Goal: Task Accomplishment & Management: Manage account settings

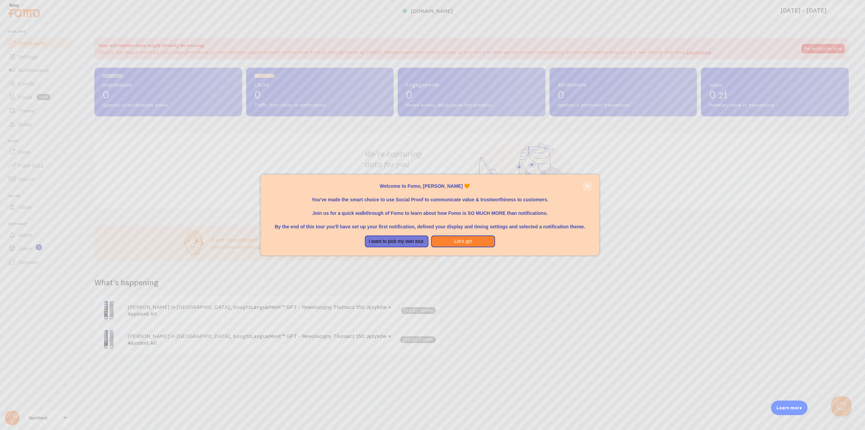
click at [587, 187] on icon "close," at bounding box center [588, 186] width 4 height 4
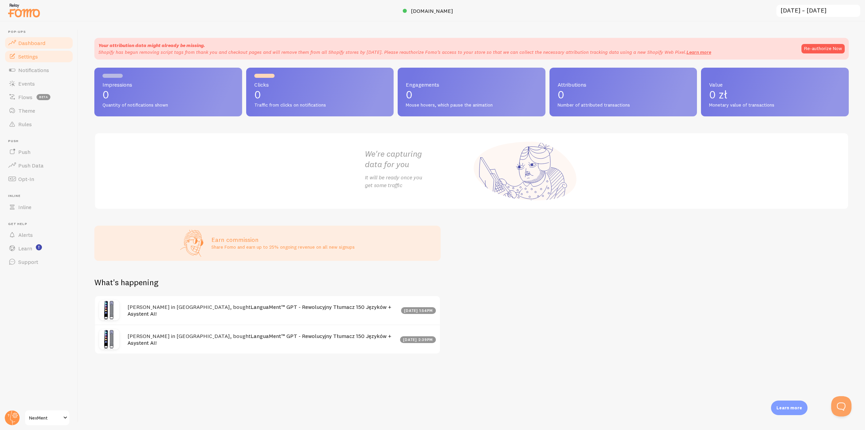
click at [32, 61] on link "Settings" at bounding box center [39, 57] width 70 height 14
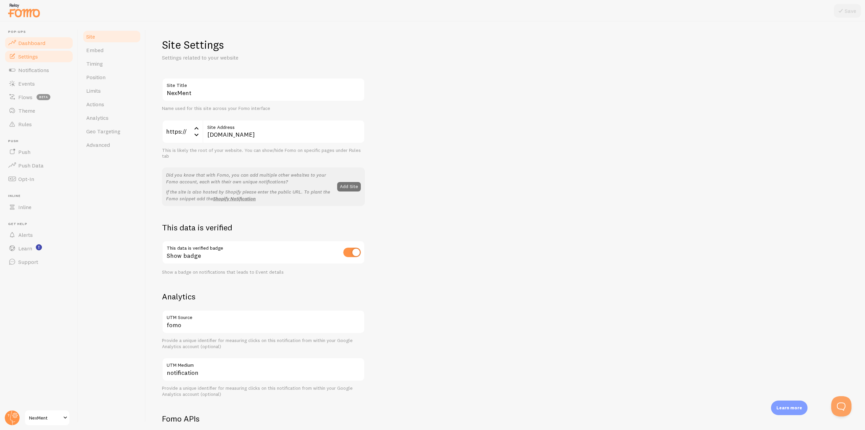
click at [33, 45] on span "Dashboard" at bounding box center [31, 43] width 27 height 7
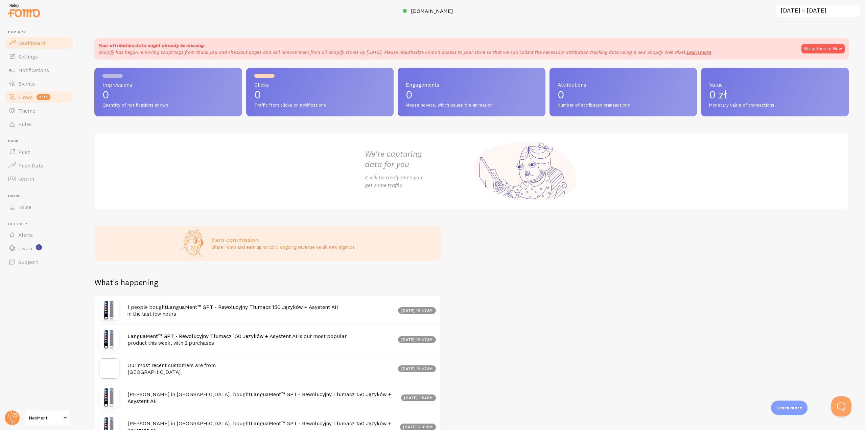
click at [33, 97] on link "Flows beta" at bounding box center [39, 97] width 70 height 14
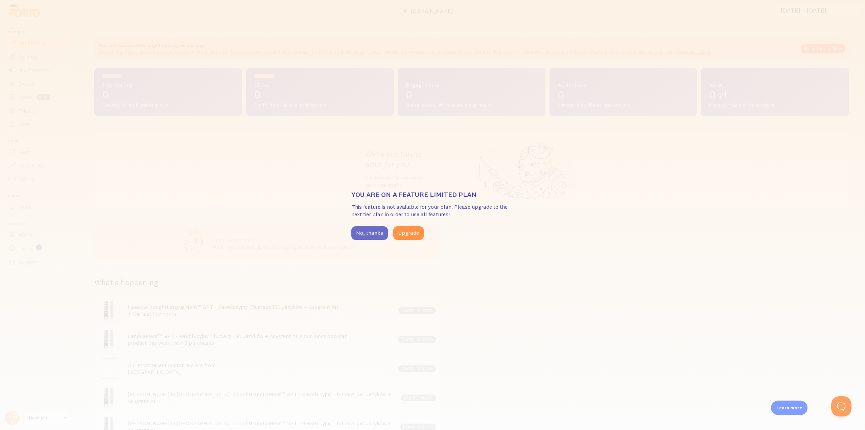
click at [363, 234] on button "No, thanks" at bounding box center [369, 233] width 37 height 14
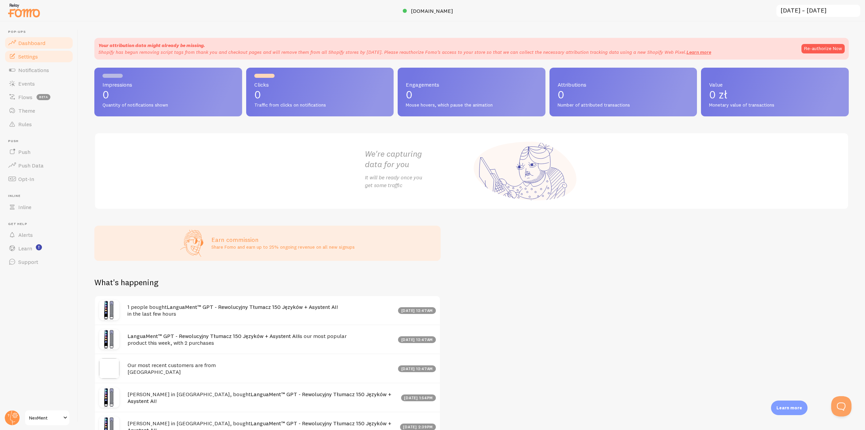
click at [32, 59] on span "Settings" at bounding box center [28, 56] width 20 height 7
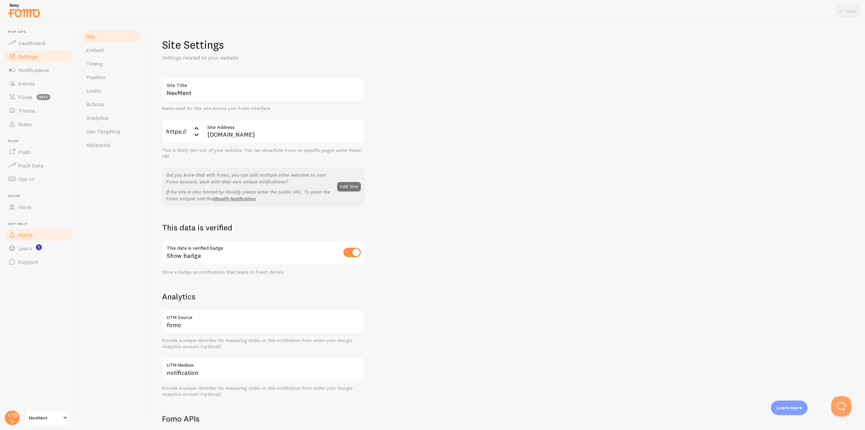
click at [39, 233] on link "Alerts" at bounding box center [39, 235] width 70 height 14
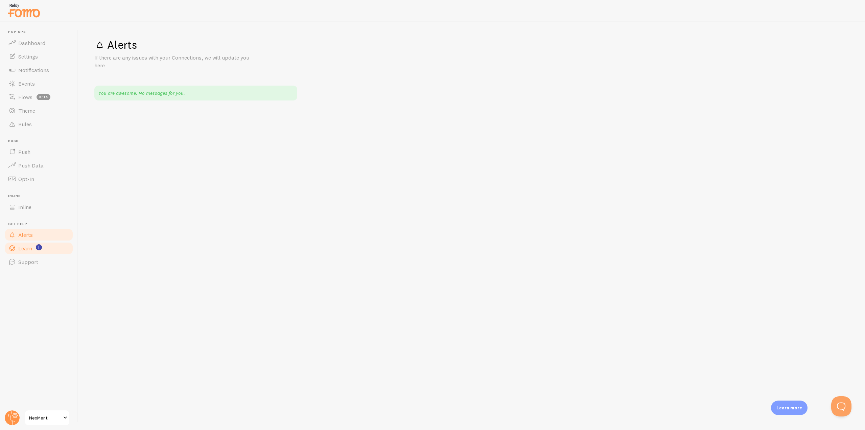
click at [33, 249] on link "Learn" at bounding box center [39, 248] width 70 height 14
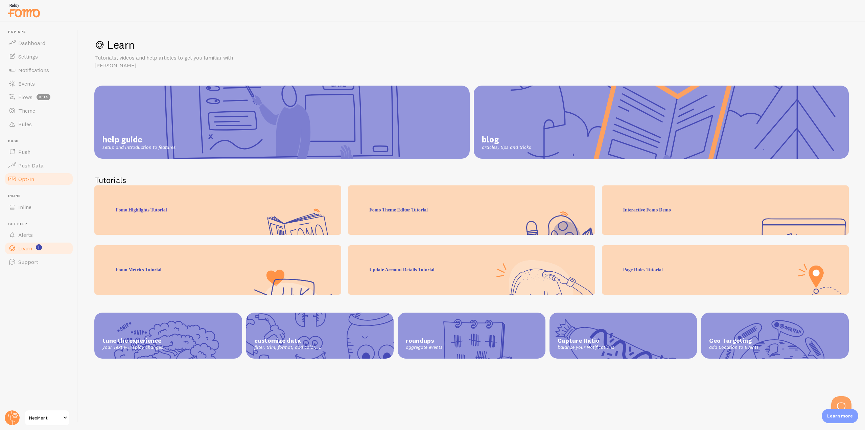
click at [39, 177] on link "Opt-In" at bounding box center [39, 179] width 70 height 14
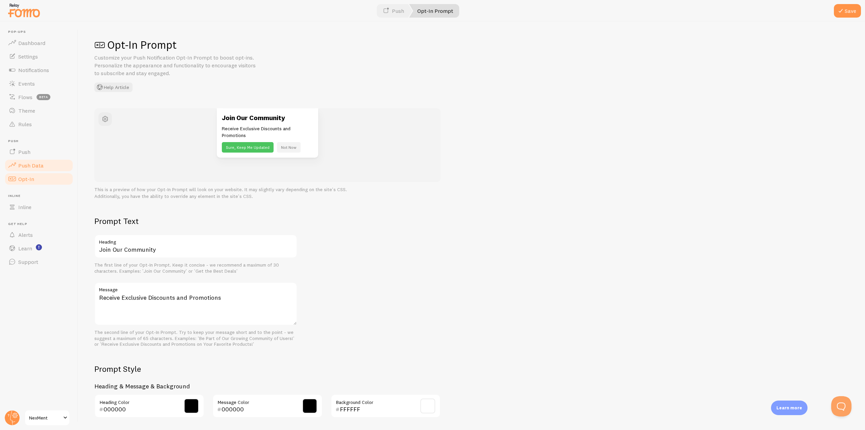
click at [36, 161] on link "Push Data" at bounding box center [39, 166] width 70 height 14
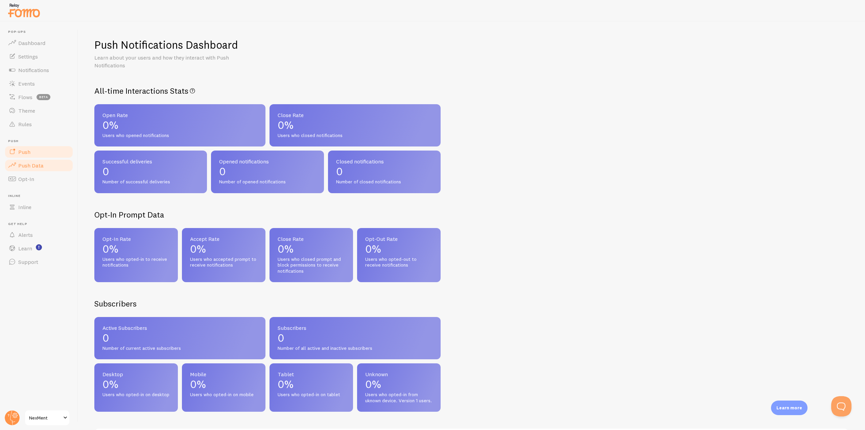
click at [33, 152] on link "Push" at bounding box center [39, 152] width 70 height 14
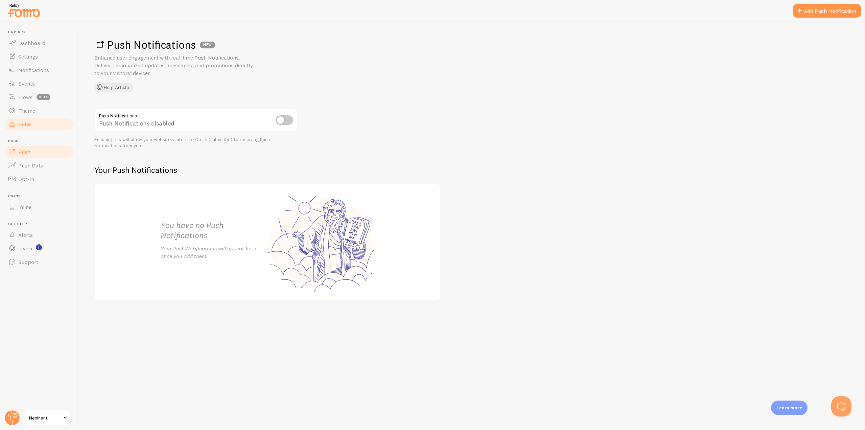
click at [31, 126] on span "Rules" at bounding box center [25, 124] width 14 height 7
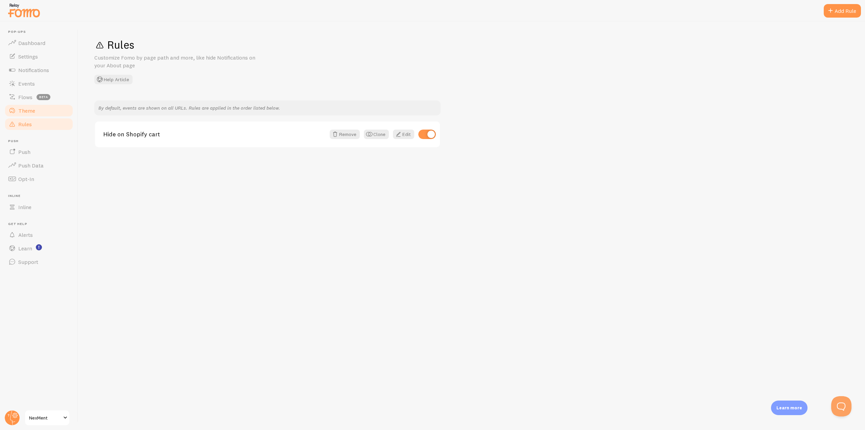
click at [35, 113] on link "Theme" at bounding box center [39, 111] width 70 height 14
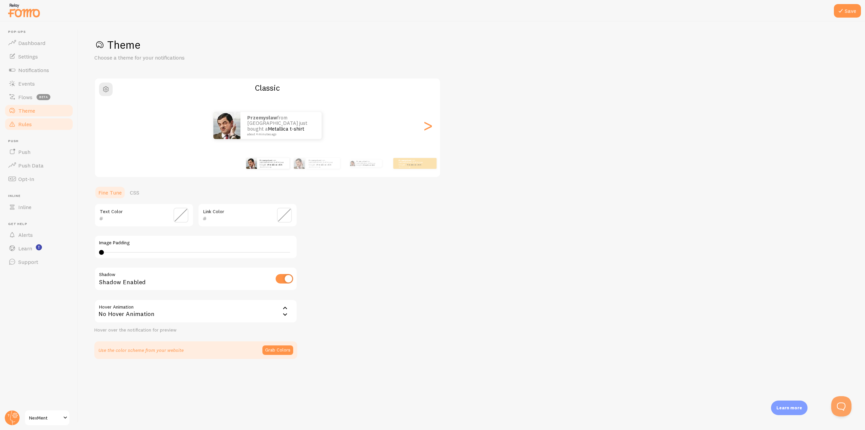
click at [35, 123] on link "Rules" at bounding box center [39, 124] width 70 height 14
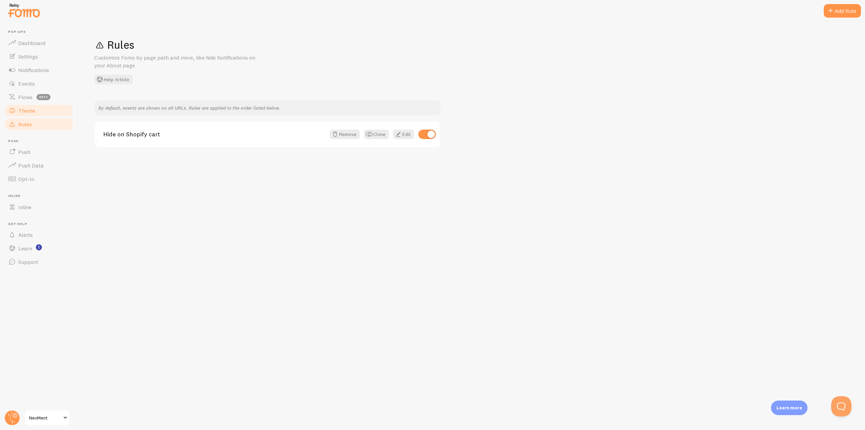
click at [27, 114] on span "Theme" at bounding box center [26, 110] width 17 height 7
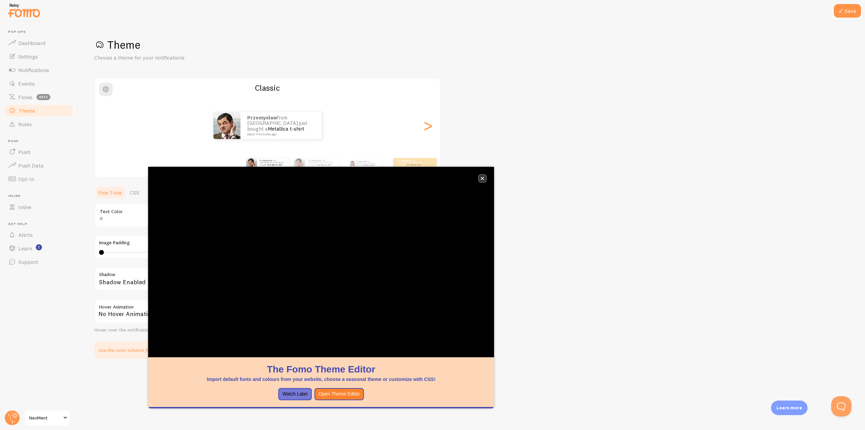
click at [483, 178] on icon "close," at bounding box center [482, 178] width 3 height 3
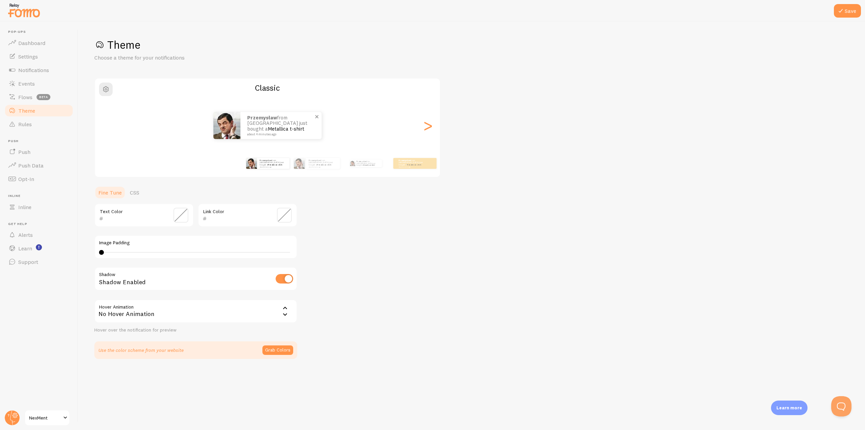
click at [261, 128] on p "Przemysław from Poland just bought a Metallica t-shirt about 4 minutes ago" at bounding box center [281, 125] width 68 height 21
click at [102, 93] on span "button" at bounding box center [106, 89] width 8 height 8
click at [407, 226] on div "Theme Choose a theme for your notifications #FFFFFF hex 255 r 255 g 255 b 0 h 0…" at bounding box center [471, 198] width 755 height 321
click at [38, 97] on span "beta" at bounding box center [44, 97] width 14 height 6
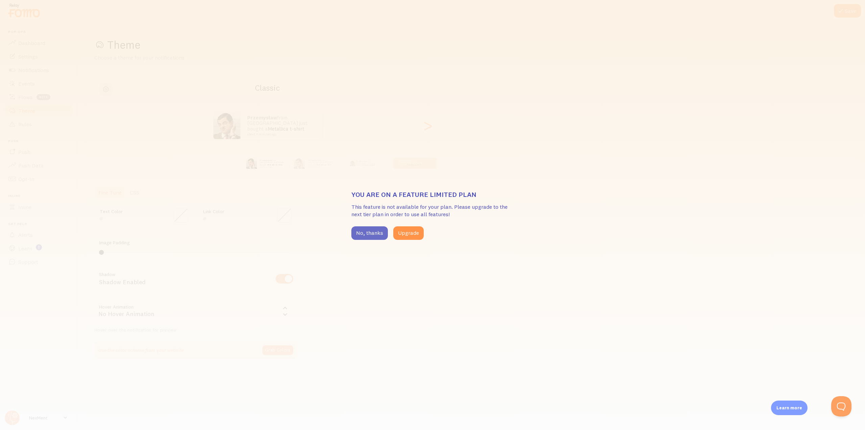
click at [368, 235] on button "No, thanks" at bounding box center [369, 233] width 37 height 14
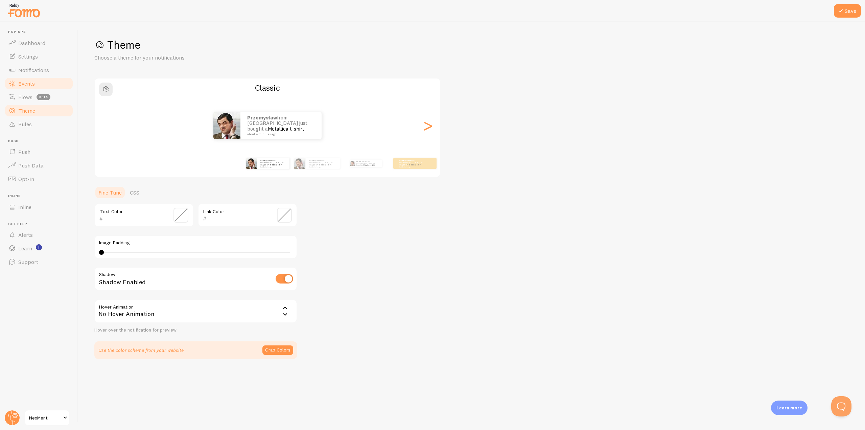
click at [29, 85] on span "Events" at bounding box center [26, 83] width 17 height 7
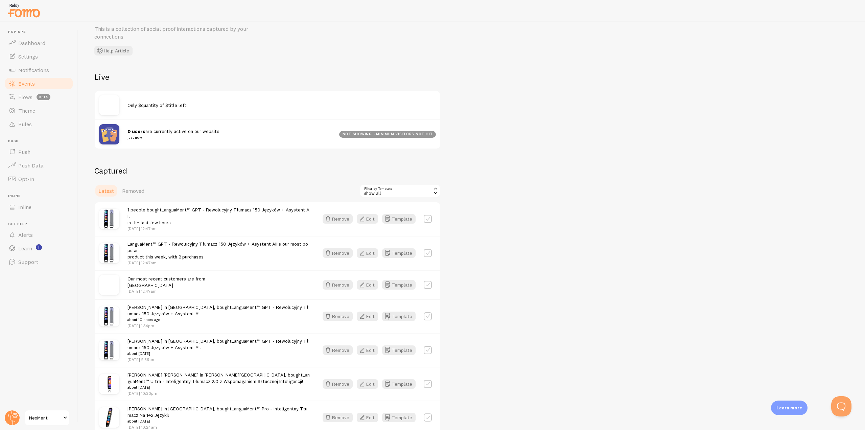
scroll to position [34, 0]
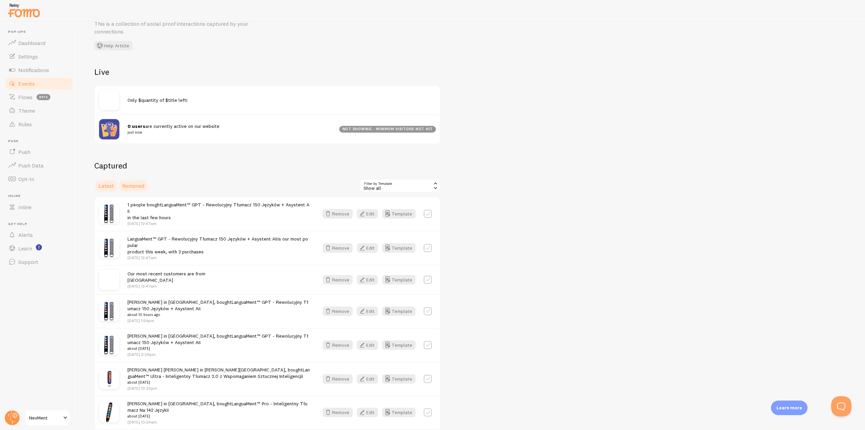
click at [132, 186] on span "Removed" at bounding box center [133, 185] width 22 height 7
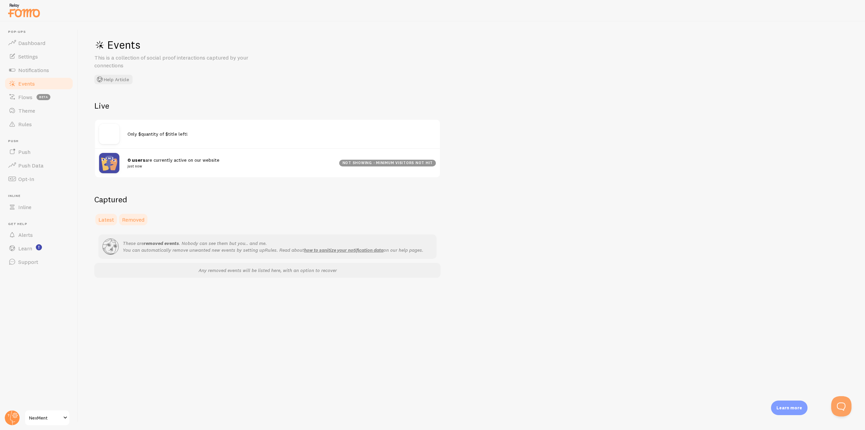
click at [109, 216] on span "Latest" at bounding box center [106, 219] width 16 height 7
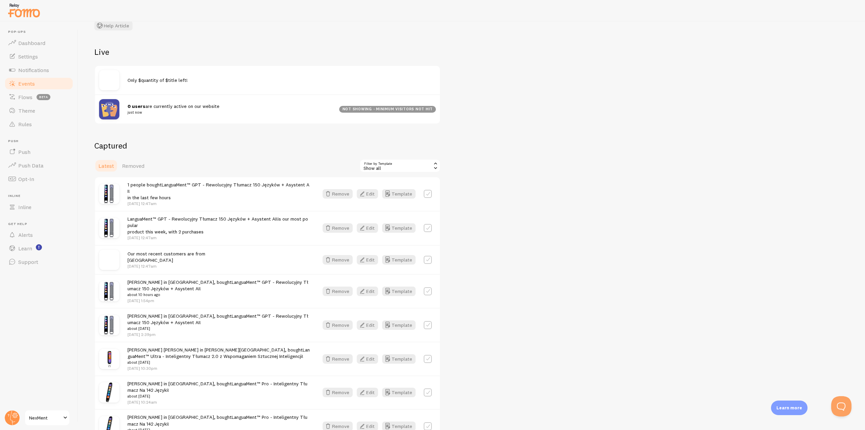
scroll to position [68, 0]
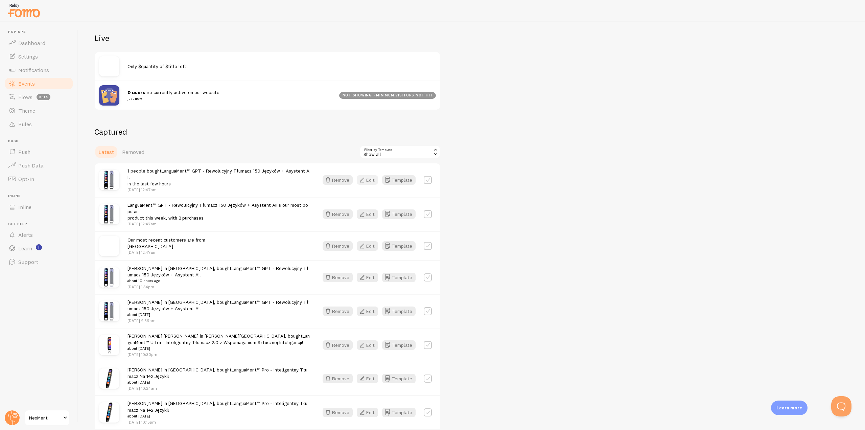
click at [364, 178] on icon "button" at bounding box center [362, 180] width 8 height 8
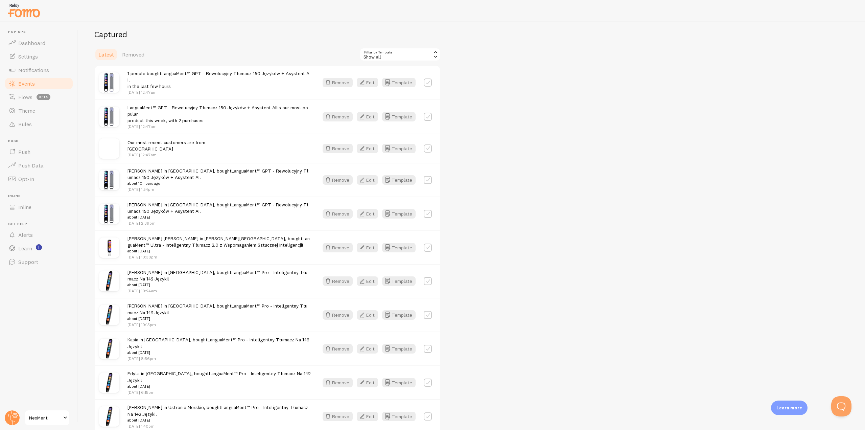
scroll to position [169, 0]
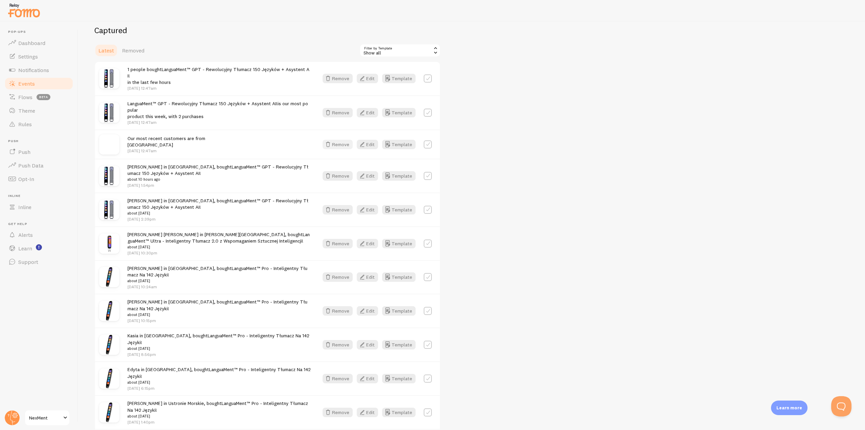
click at [331, 140] on icon "button" at bounding box center [328, 144] width 8 height 8
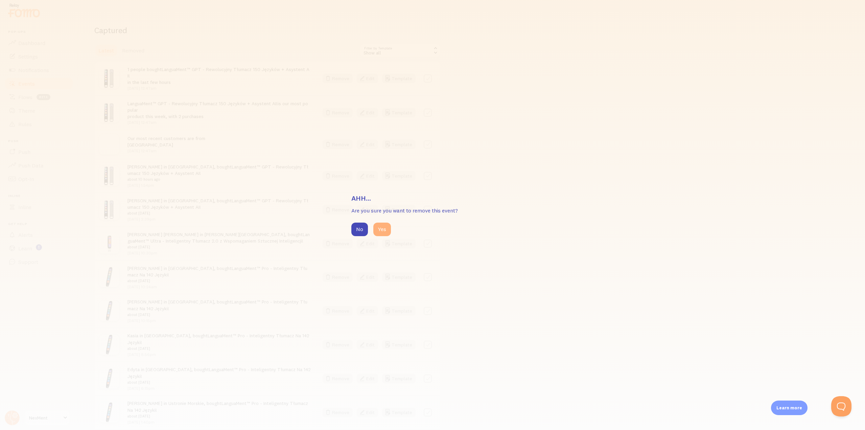
click at [383, 230] on button "Yes" at bounding box center [382, 230] width 18 height 14
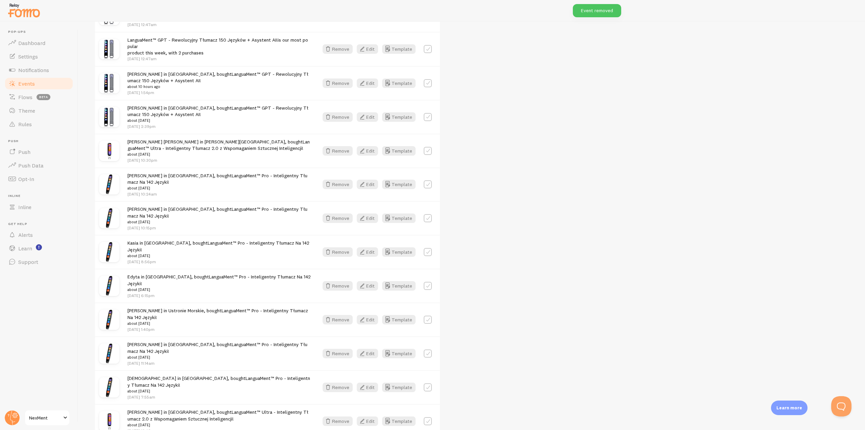
scroll to position [271, 0]
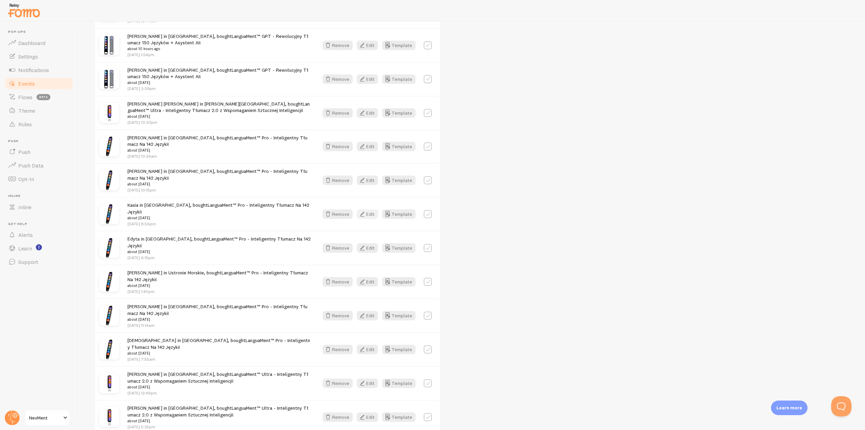
click at [369, 209] on button "Edit" at bounding box center [367, 213] width 21 height 9
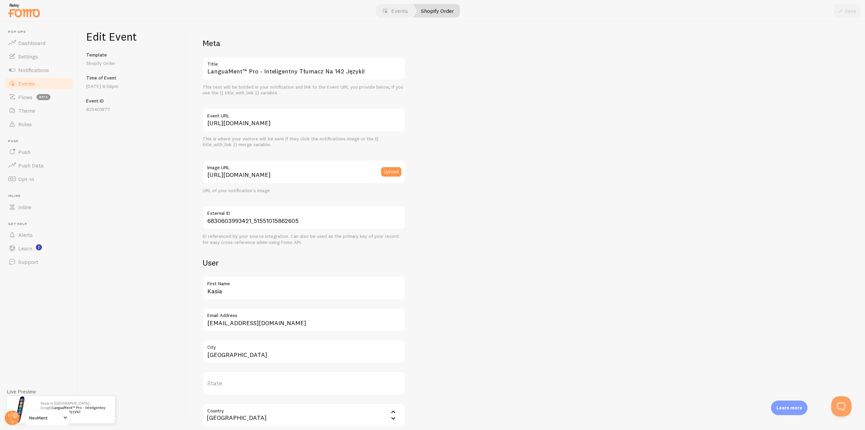
click at [54, 82] on link "Events" at bounding box center [39, 84] width 70 height 14
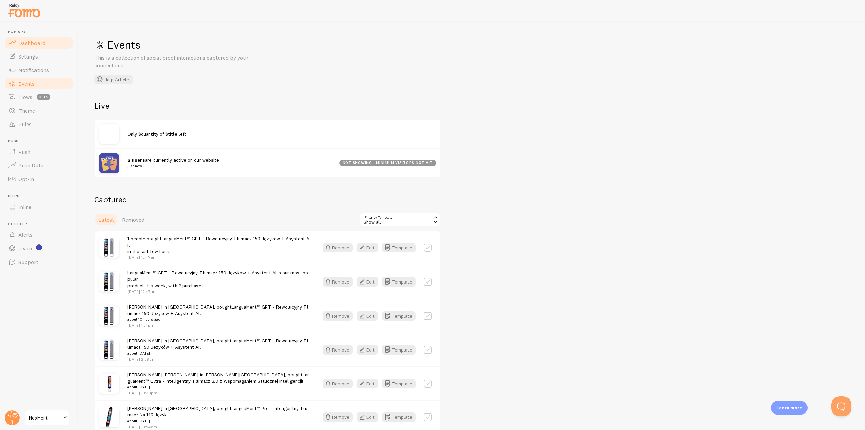
click at [30, 40] on span "Dashboard" at bounding box center [31, 43] width 27 height 7
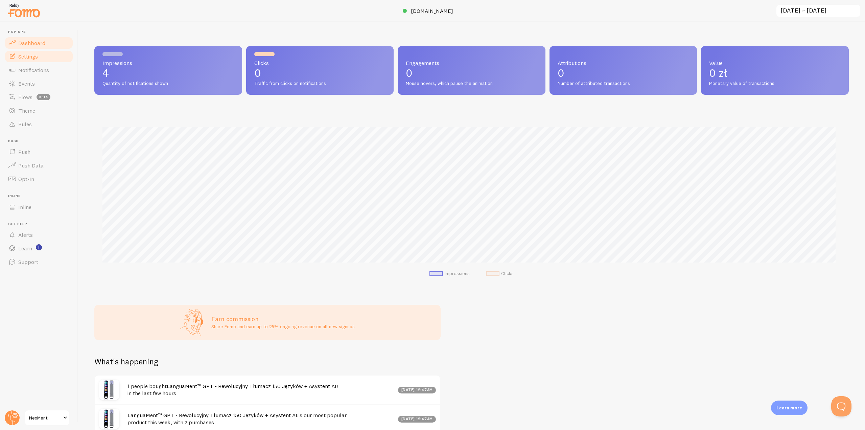
scroll to position [178, 749]
click at [33, 67] on span "Notifications" at bounding box center [33, 70] width 31 height 7
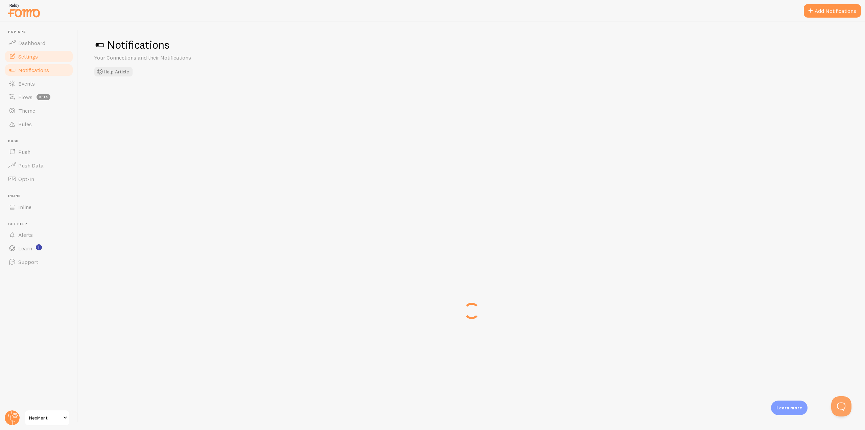
click at [35, 57] on span "Settings" at bounding box center [28, 56] width 20 height 7
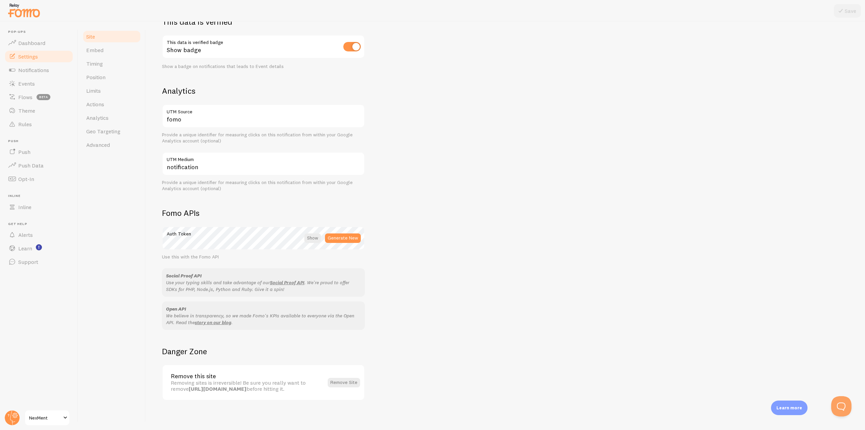
scroll to position [209, 0]
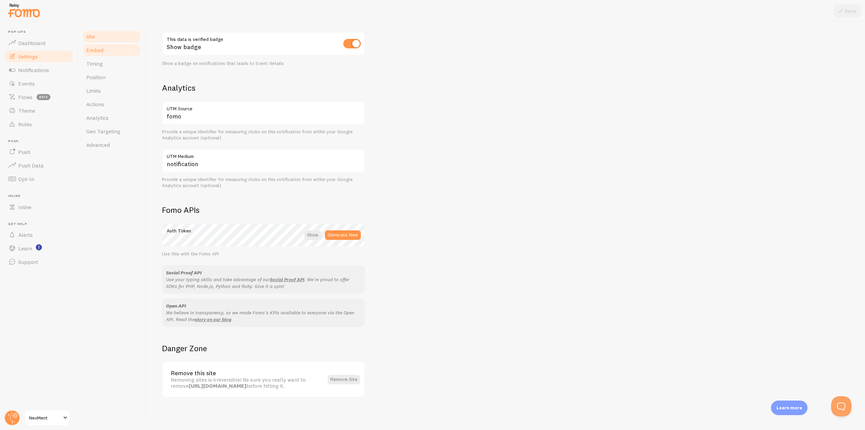
click at [102, 48] on span "Embed" at bounding box center [94, 50] width 17 height 7
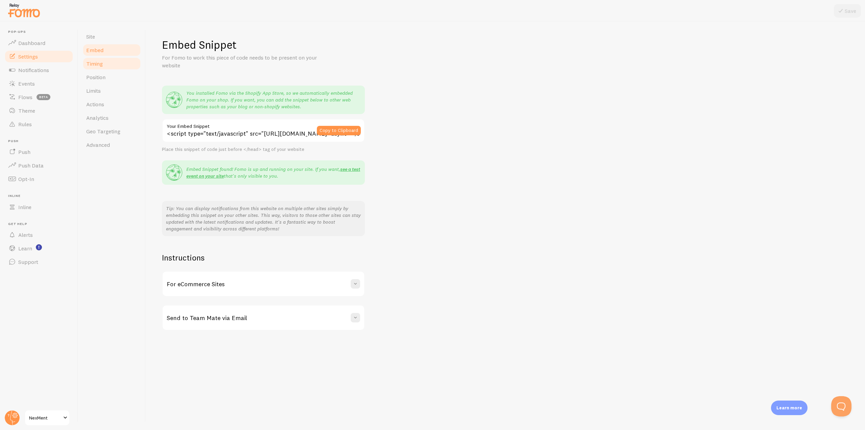
click at [103, 65] on link "Timing" at bounding box center [111, 64] width 59 height 14
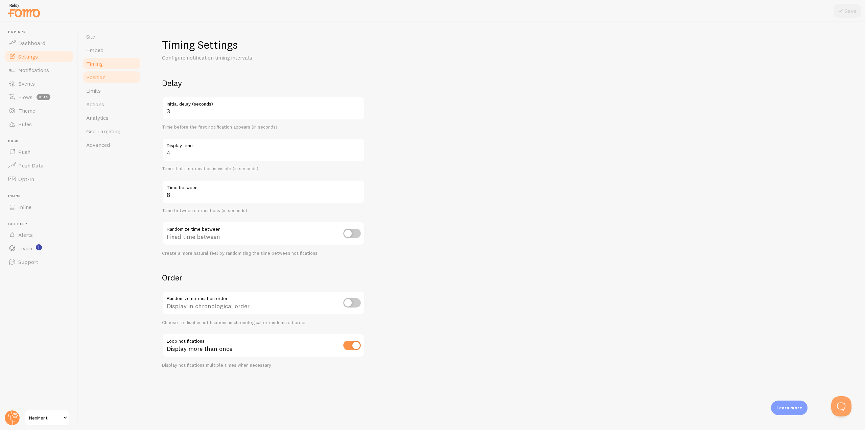
click at [103, 77] on span "Position" at bounding box center [95, 77] width 19 height 7
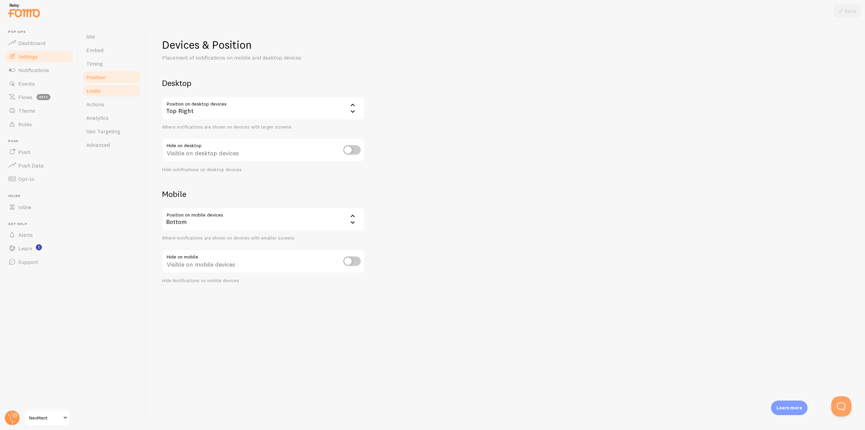
click at [103, 94] on link "Limits" at bounding box center [111, 91] width 59 height 14
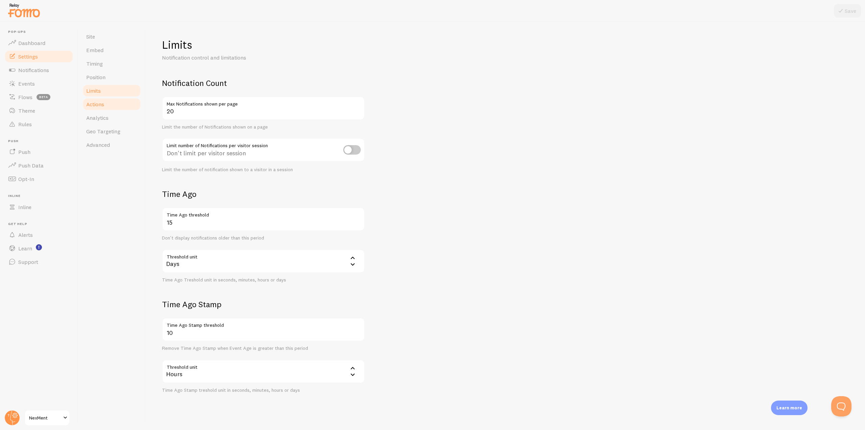
click at [102, 109] on link "Actions" at bounding box center [111, 104] width 59 height 14
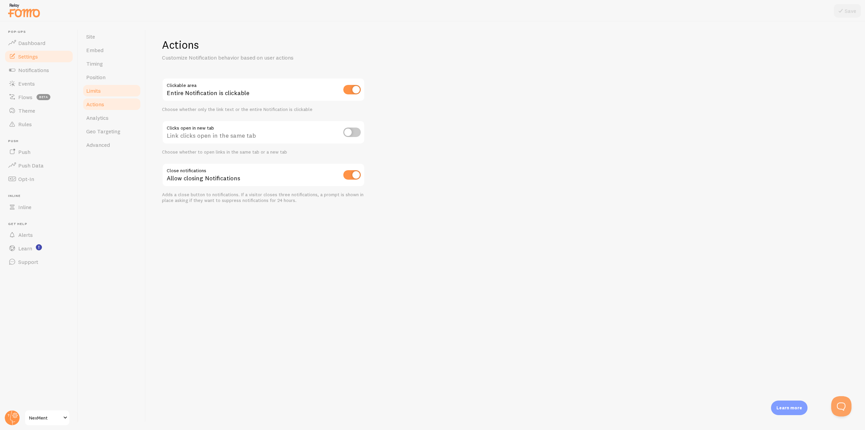
click at [99, 91] on span "Limits" at bounding box center [93, 90] width 15 height 7
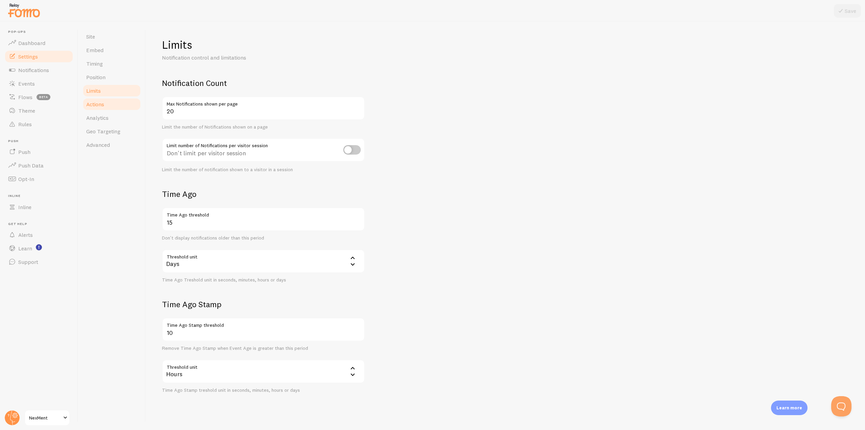
click at [99, 103] on span "Actions" at bounding box center [95, 104] width 18 height 7
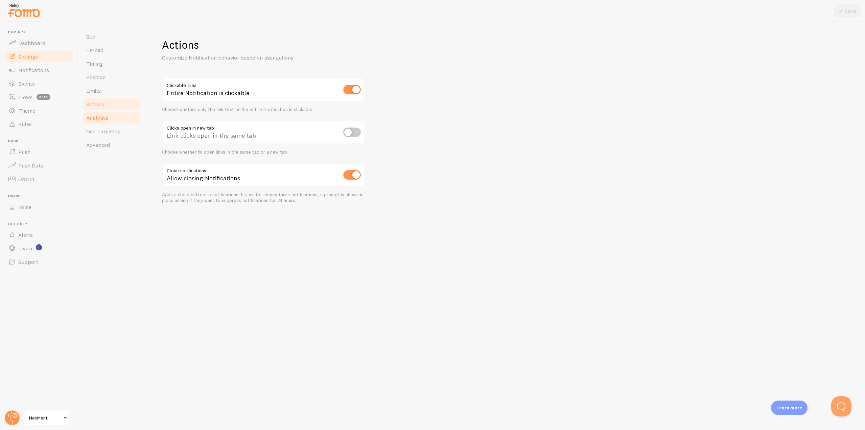
click at [101, 116] on span "Analytics" at bounding box center [97, 117] width 22 height 7
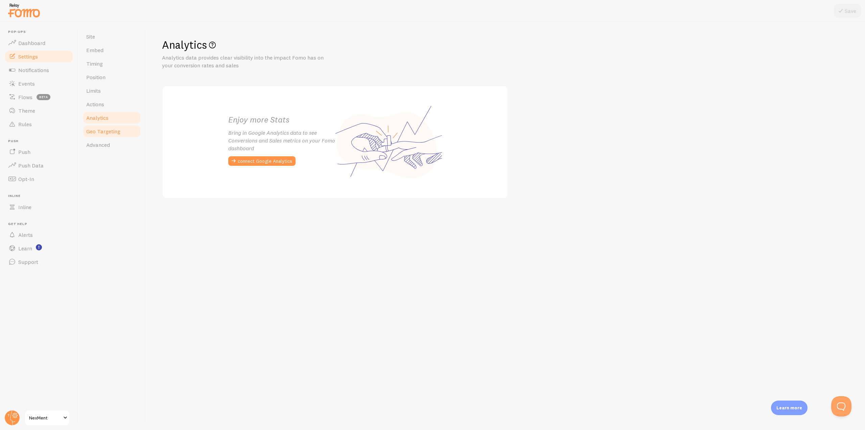
click at [101, 127] on link "Geo Targeting" at bounding box center [111, 131] width 59 height 14
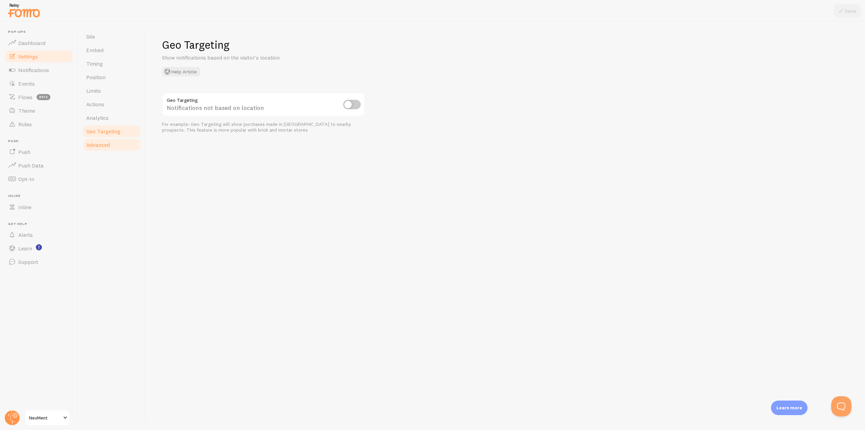
click at [103, 145] on span "Advanced" at bounding box center [98, 144] width 24 height 7
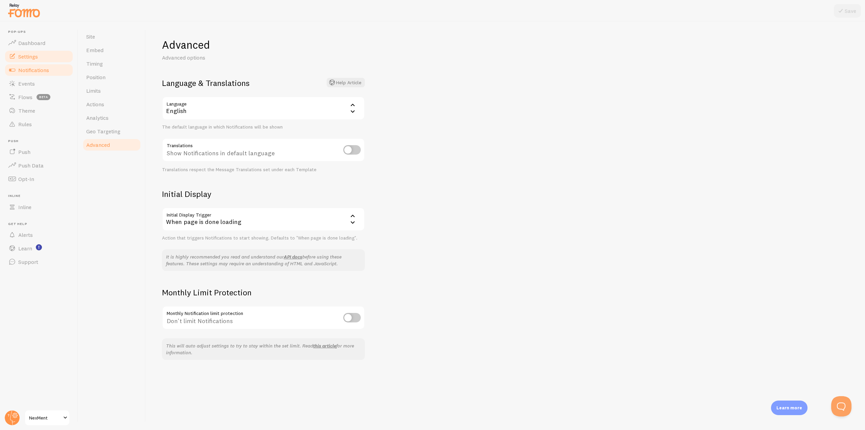
click at [33, 69] on span "Notifications" at bounding box center [33, 70] width 31 height 7
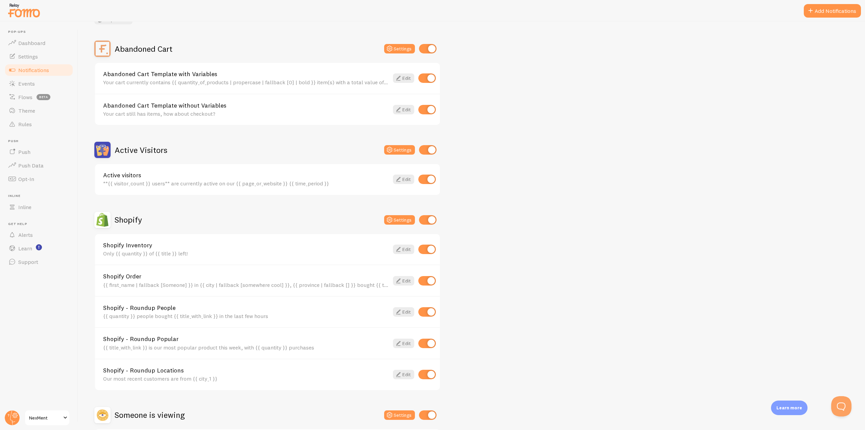
scroll to position [115, 0]
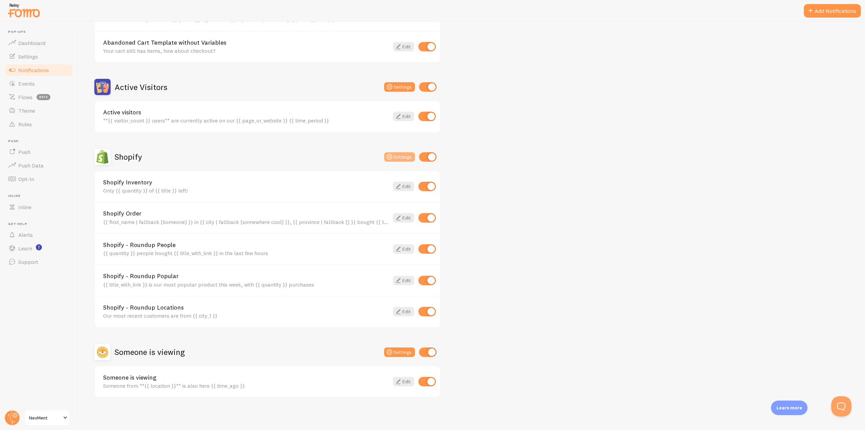
click at [390, 158] on icon at bounding box center [390, 157] width 8 height 8
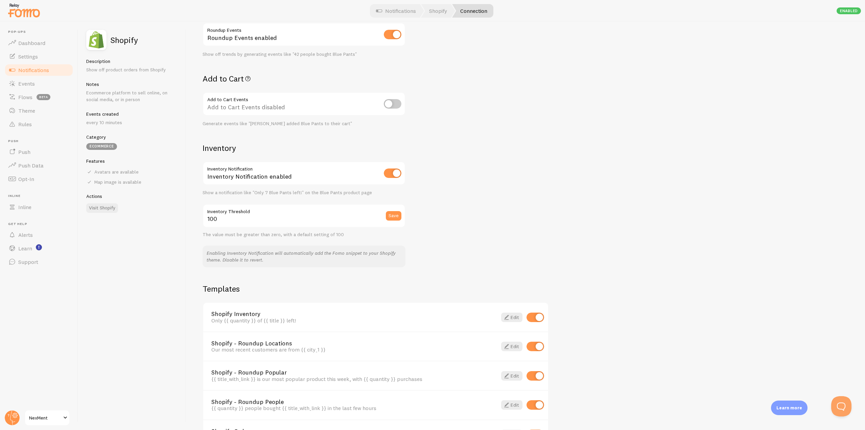
scroll to position [282, 0]
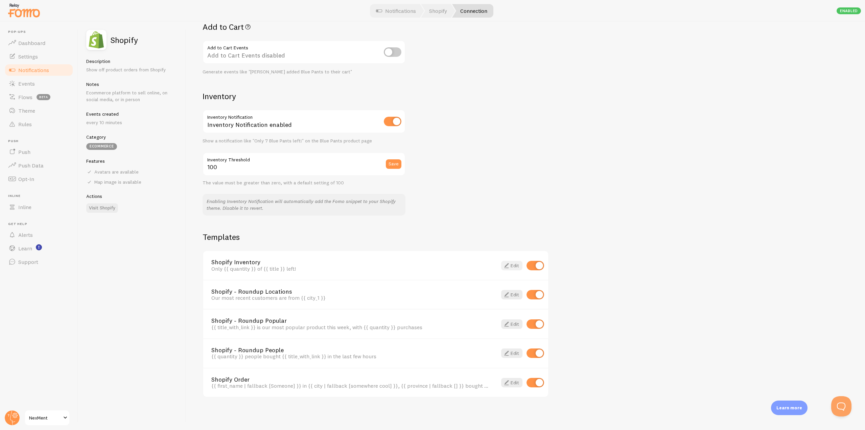
click at [503, 265] on span at bounding box center [507, 265] width 8 height 8
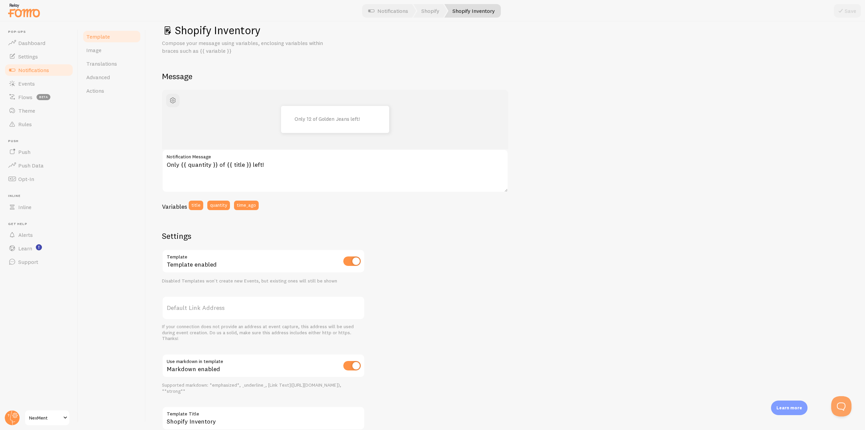
scroll to position [59, 0]
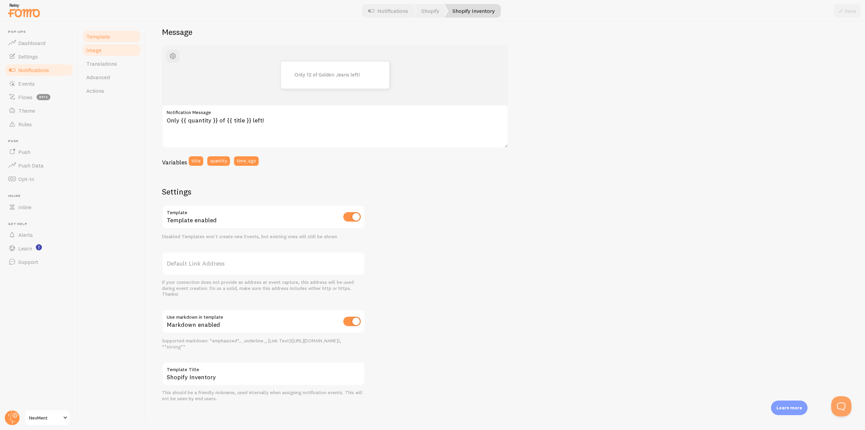
click at [96, 52] on span "Image" at bounding box center [93, 50] width 15 height 7
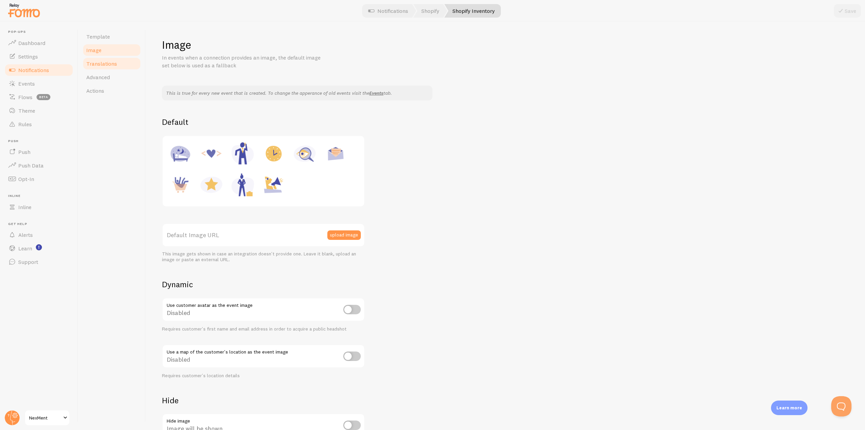
click at [105, 68] on link "Translations" at bounding box center [111, 64] width 59 height 14
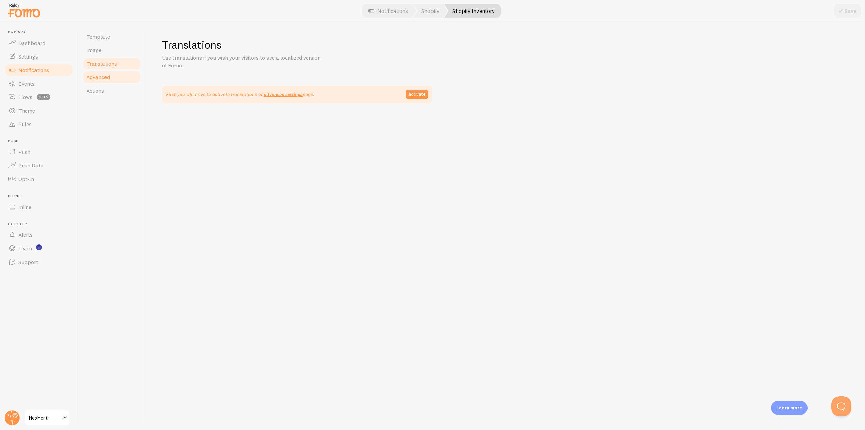
click at [105, 72] on link "Advanced" at bounding box center [111, 77] width 59 height 14
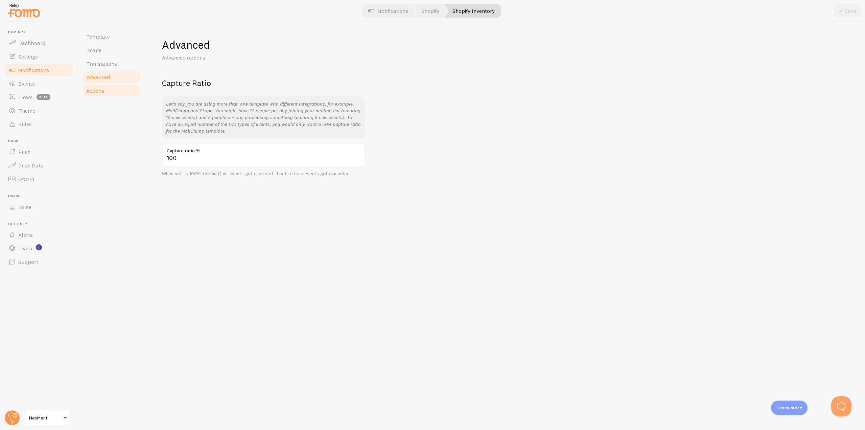
click at [105, 92] on link "Actions" at bounding box center [111, 91] width 59 height 14
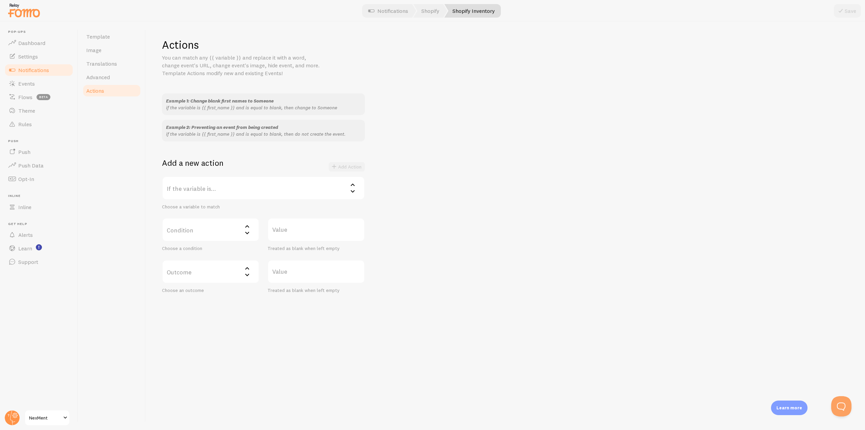
click at [26, 67] on span "Notifications" at bounding box center [33, 70] width 31 height 7
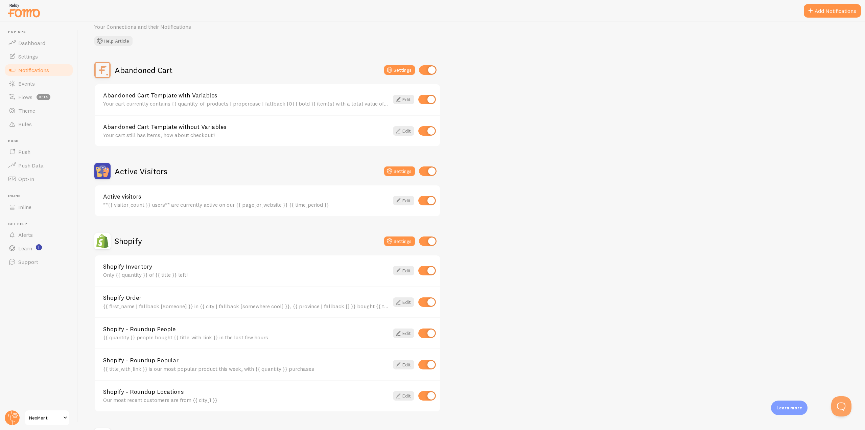
scroll to position [14, 0]
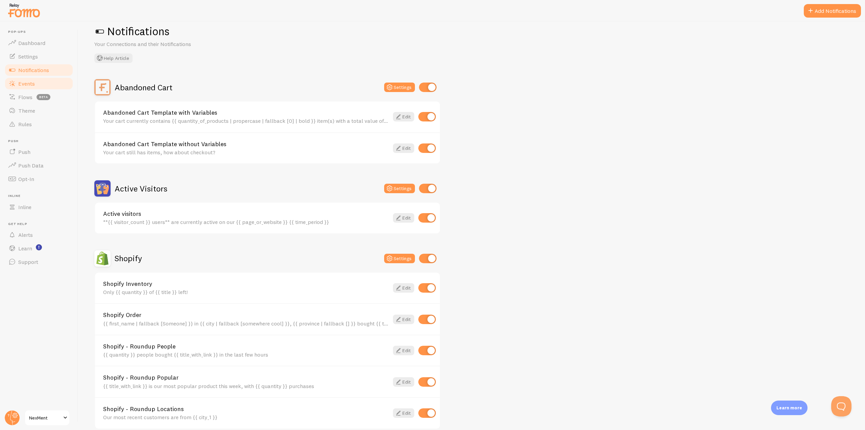
click at [31, 85] on span "Events" at bounding box center [26, 83] width 17 height 7
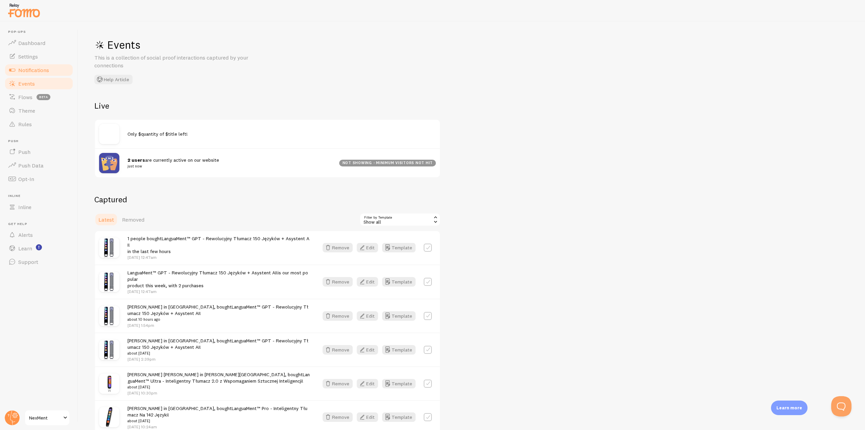
click at [31, 73] on span "Notifications" at bounding box center [33, 70] width 31 height 7
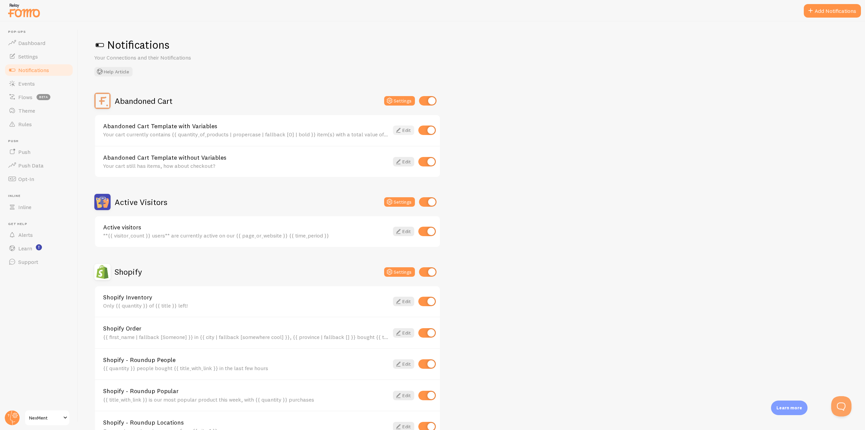
click at [395, 129] on icon at bounding box center [398, 130] width 8 height 8
click at [397, 161] on icon at bounding box center [398, 162] width 8 height 8
click at [53, 80] on link "Events" at bounding box center [39, 84] width 70 height 14
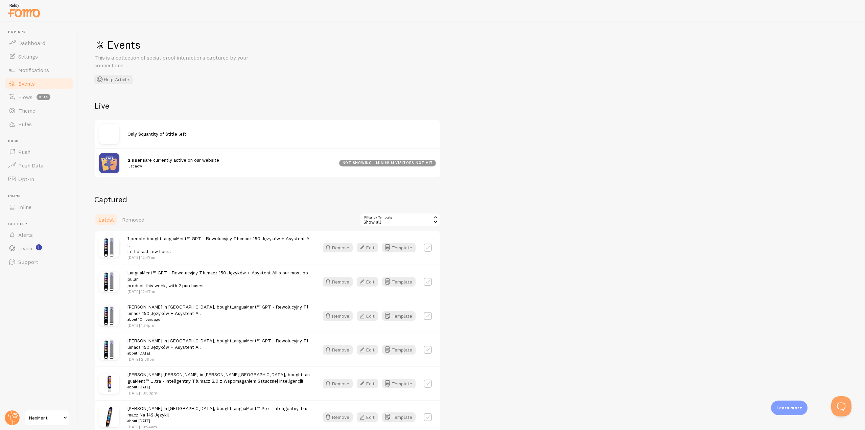
click at [53, 87] on link "Events" at bounding box center [39, 84] width 70 height 14
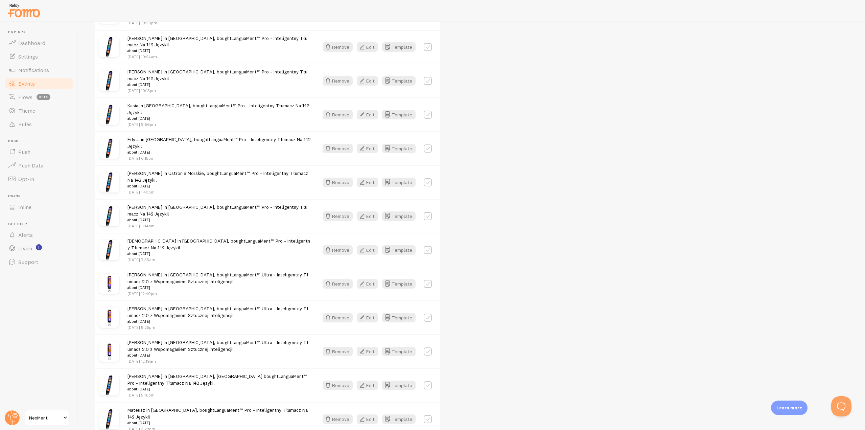
scroll to position [366, 0]
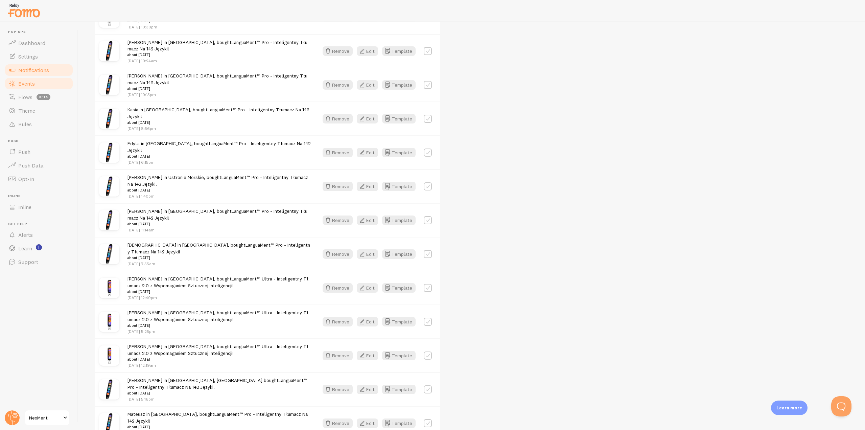
click at [34, 72] on span "Notifications" at bounding box center [33, 70] width 31 height 7
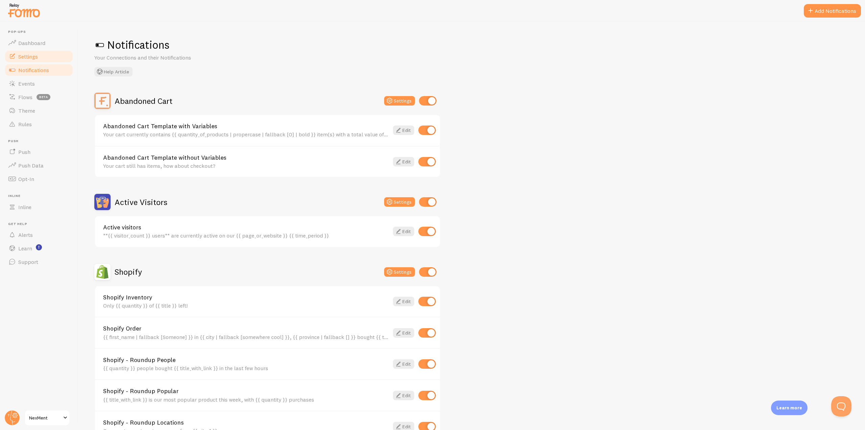
click at [34, 59] on span "Settings" at bounding box center [28, 56] width 20 height 7
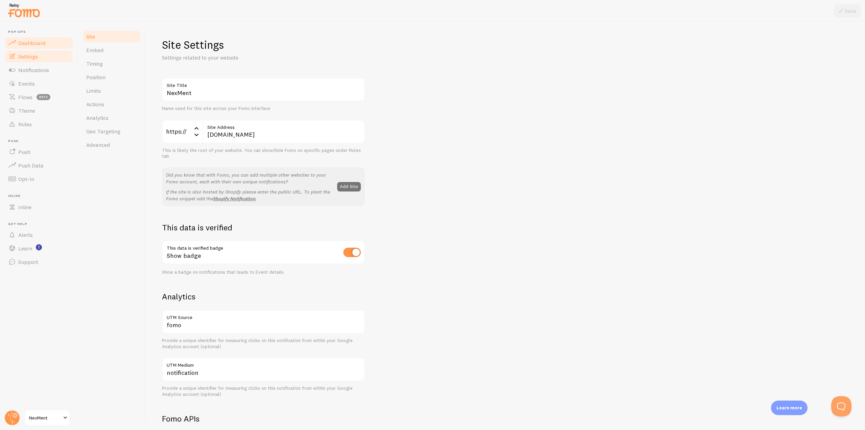
click at [35, 44] on span "Dashboard" at bounding box center [31, 43] width 27 height 7
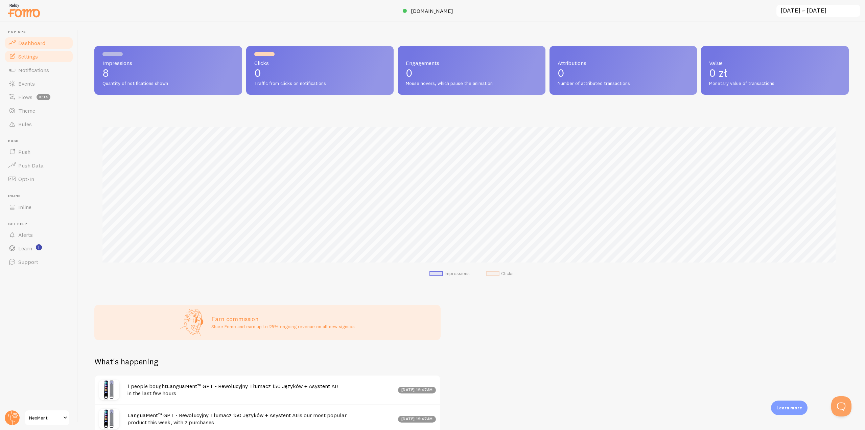
scroll to position [178, 749]
click at [35, 54] on span "Settings" at bounding box center [28, 56] width 20 height 7
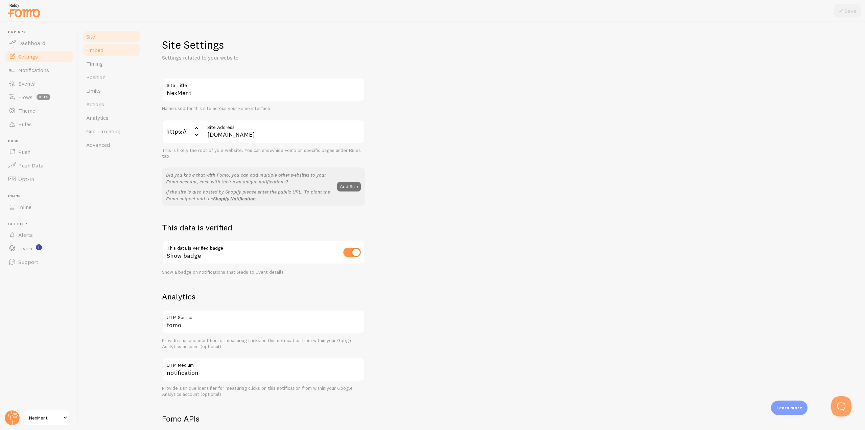
click at [109, 52] on link "Embed" at bounding box center [111, 50] width 59 height 14
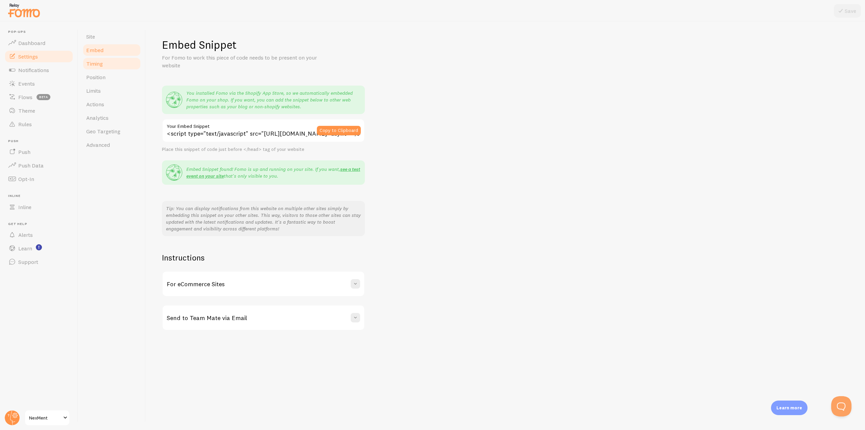
click at [107, 67] on link "Timing" at bounding box center [111, 64] width 59 height 14
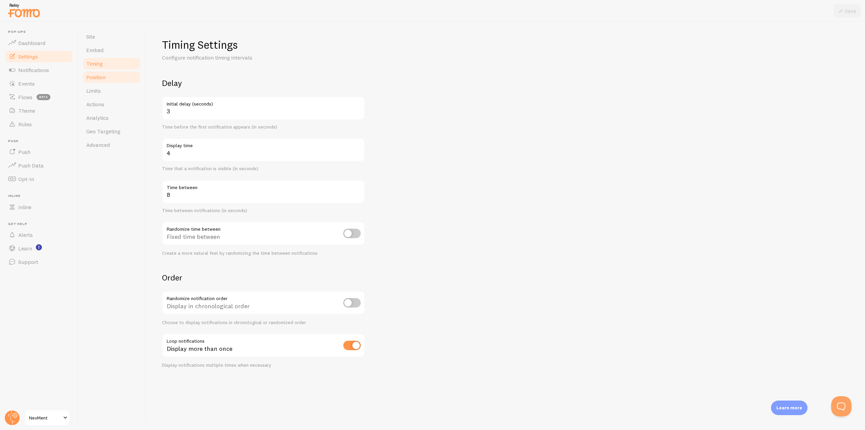
click at [101, 73] on link "Position" at bounding box center [111, 77] width 59 height 14
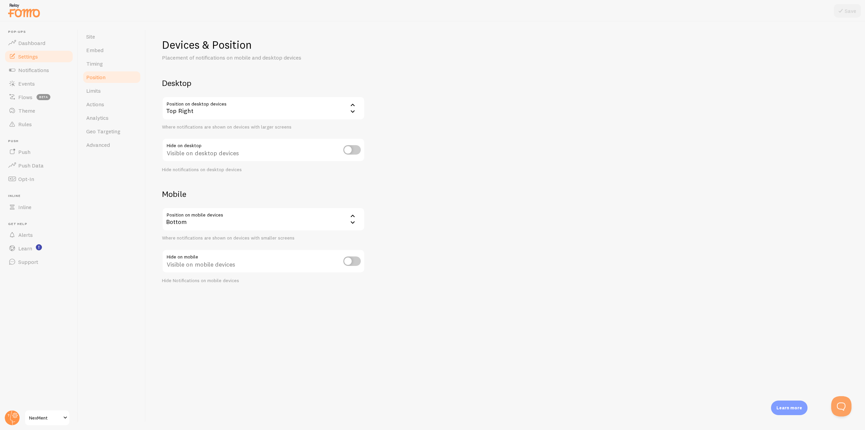
click at [220, 110] on div "Top Right" at bounding box center [263, 108] width 203 height 24
click at [213, 108] on div "Top Right" at bounding box center [263, 108] width 203 height 24
click at [100, 95] on link "Limits" at bounding box center [111, 91] width 59 height 14
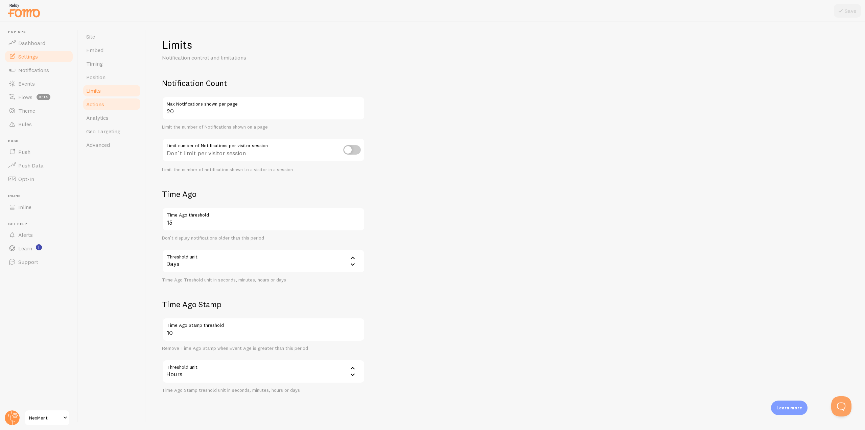
click at [106, 106] on link "Actions" at bounding box center [111, 104] width 59 height 14
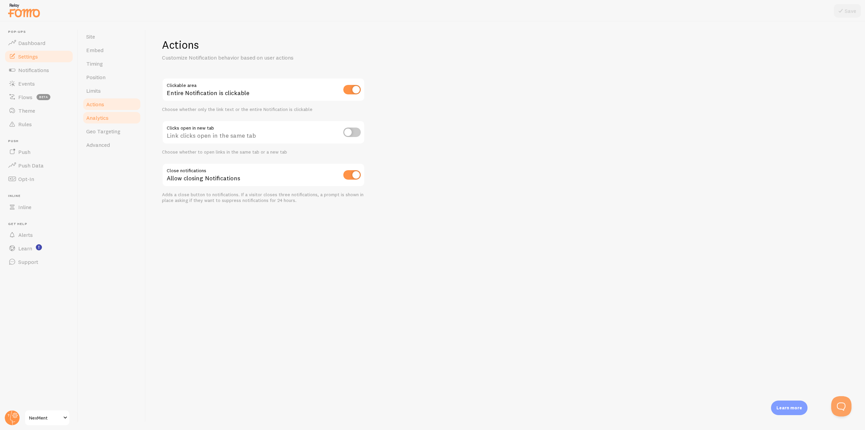
click at [108, 115] on span "Analytics" at bounding box center [97, 117] width 22 height 7
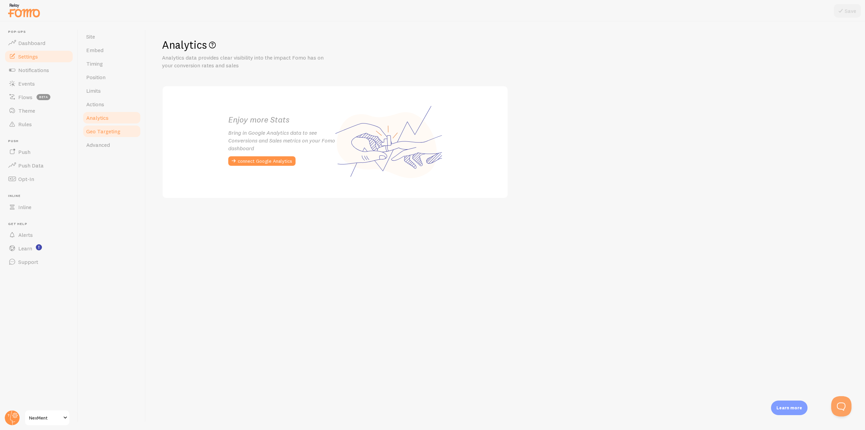
click at [103, 133] on span "Geo Targeting" at bounding box center [103, 131] width 34 height 7
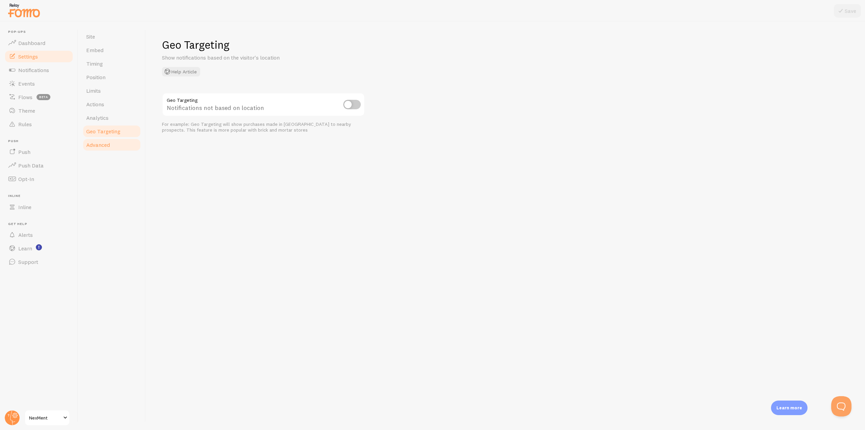
click at [104, 144] on span "Advanced" at bounding box center [98, 144] width 24 height 7
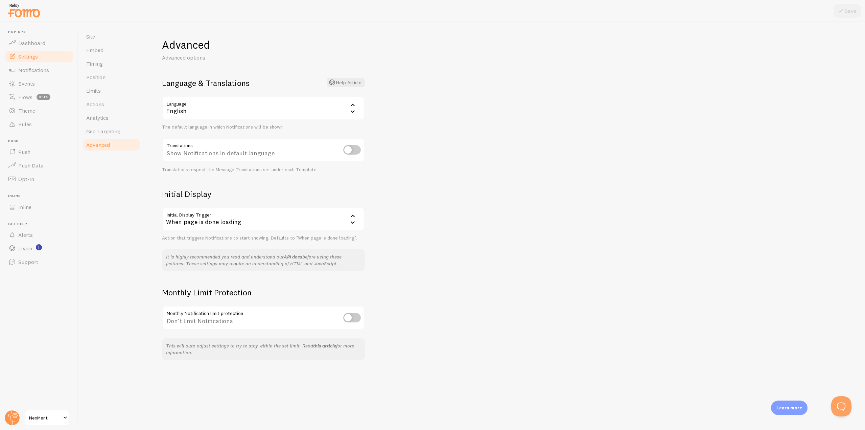
click at [206, 107] on div "English" at bounding box center [263, 108] width 203 height 24
click at [194, 145] on li "Polish" at bounding box center [264, 149] width 202 height 12
click at [842, 9] on icon at bounding box center [841, 11] width 8 height 8
click at [217, 221] on div "When page is done loading" at bounding box center [263, 219] width 203 height 24
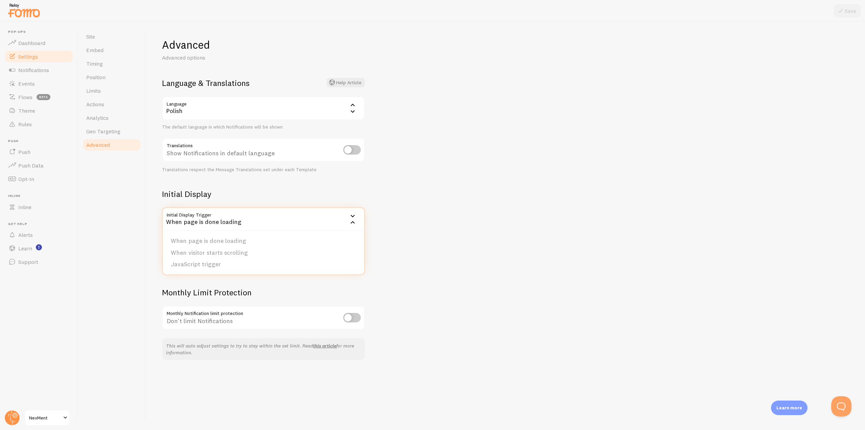
click at [212, 221] on div "When page is done loading" at bounding box center [263, 219] width 203 height 24
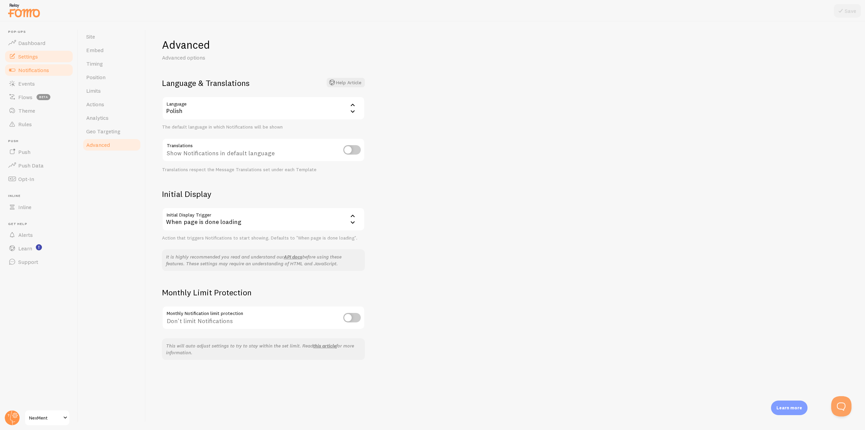
click at [41, 71] on span "Notifications" at bounding box center [33, 70] width 31 height 7
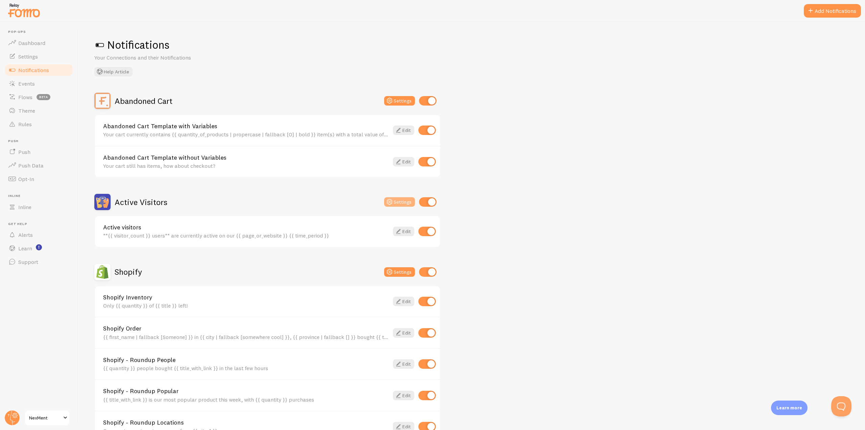
click at [394, 205] on button "Settings" at bounding box center [399, 201] width 31 height 9
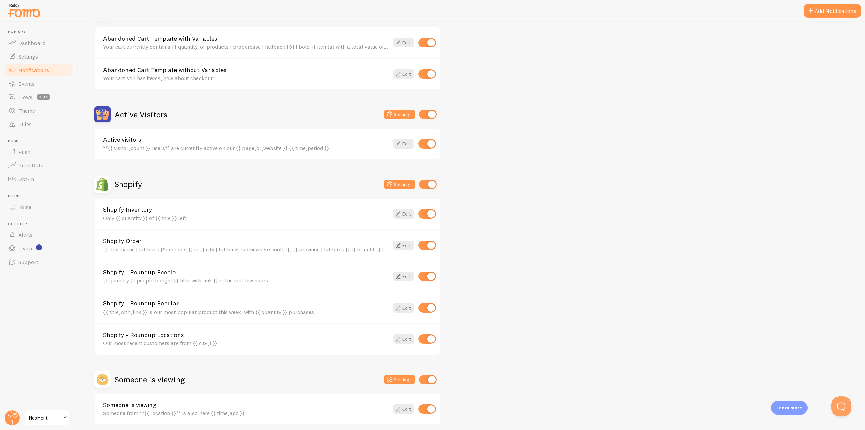
scroll to position [115, 0]
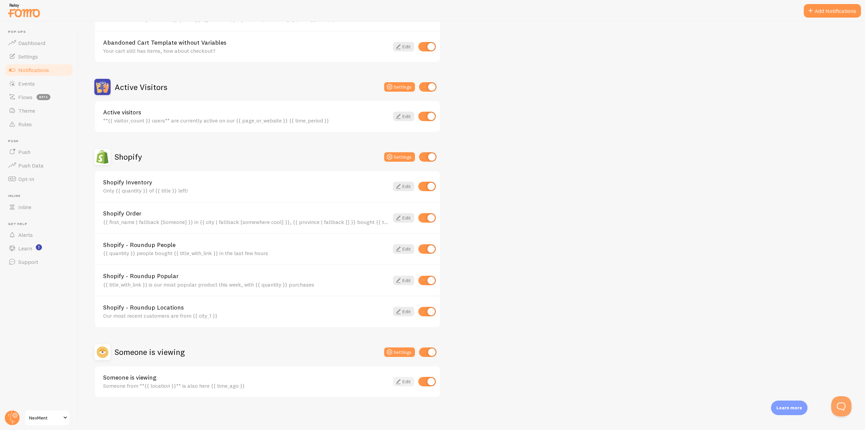
click at [399, 383] on icon at bounding box center [398, 381] width 8 height 8
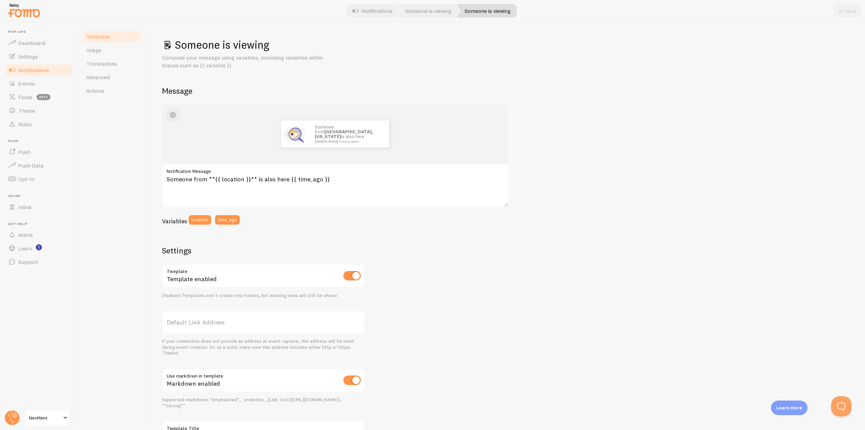
click at [36, 75] on link "Notifications" at bounding box center [39, 70] width 70 height 14
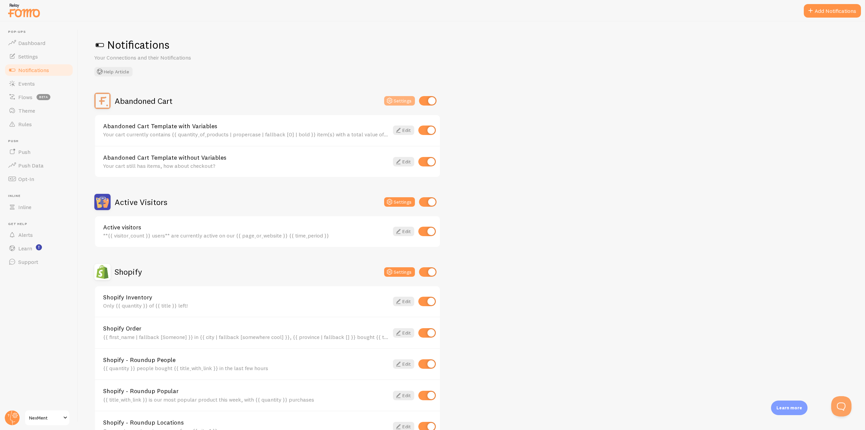
click at [399, 103] on button "Settings" at bounding box center [399, 100] width 31 height 9
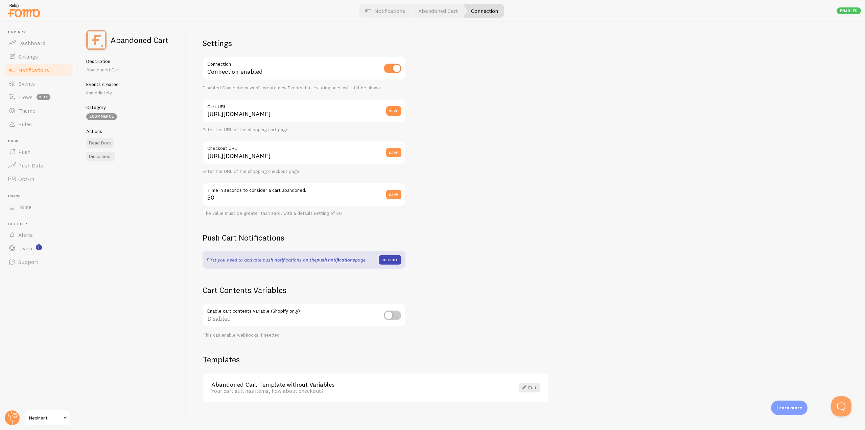
scroll to position [5, 0]
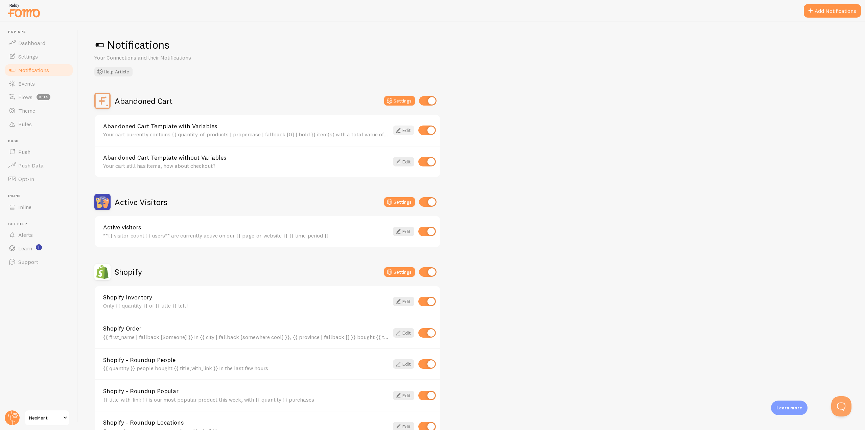
click at [398, 129] on icon at bounding box center [398, 130] width 8 height 8
click at [403, 160] on link "Edit" at bounding box center [403, 161] width 21 height 9
click at [402, 204] on button "Settings" at bounding box center [399, 201] width 31 height 9
click at [408, 233] on link "Edit" at bounding box center [403, 231] width 21 height 9
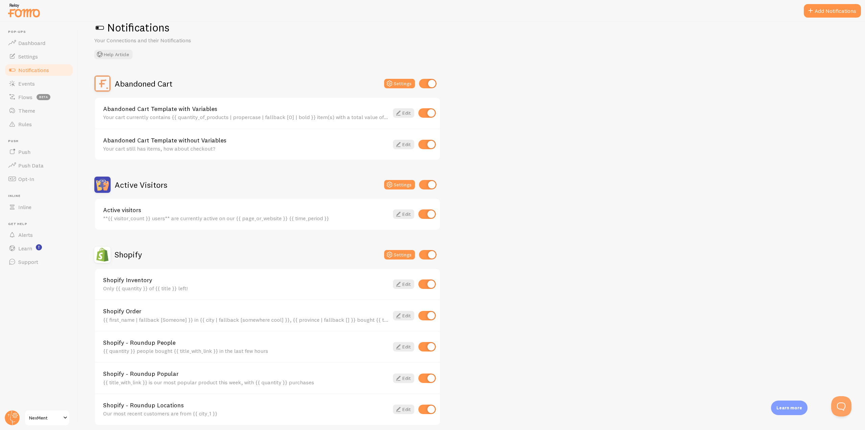
scroll to position [101, 0]
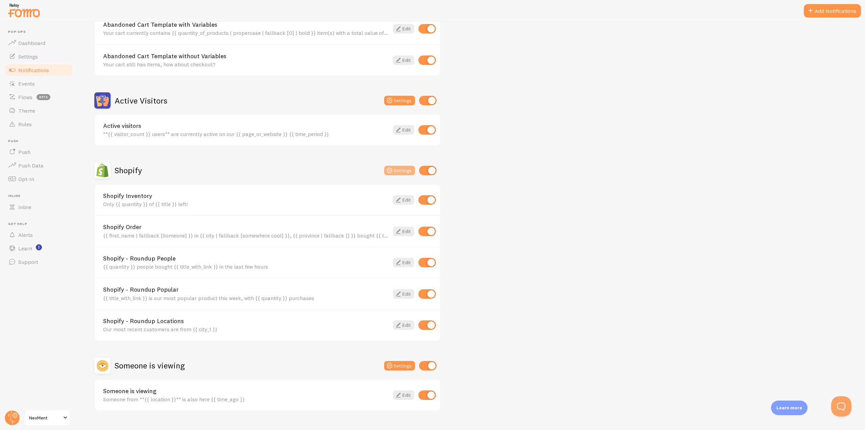
click at [393, 172] on icon at bounding box center [390, 170] width 8 height 8
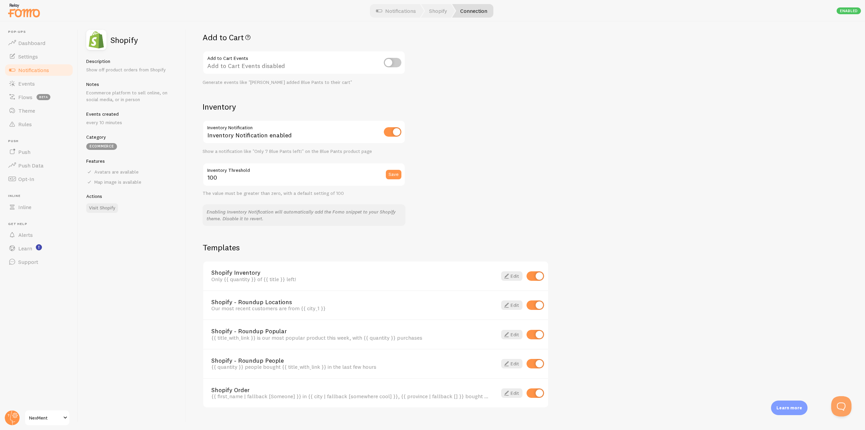
scroll to position [282, 0]
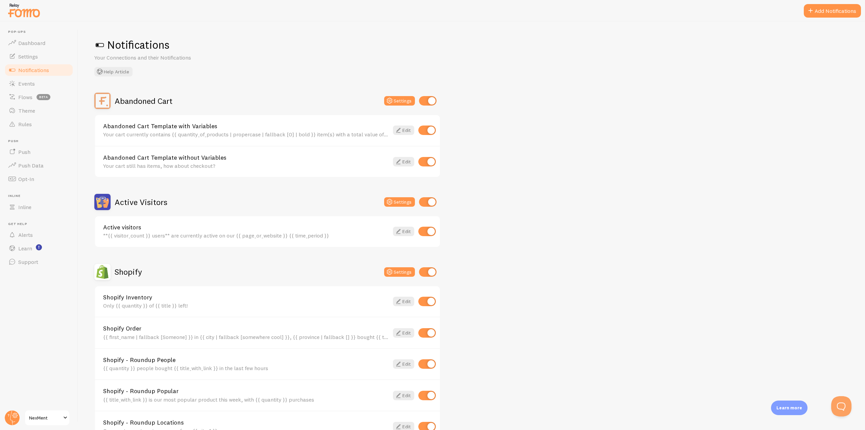
click at [38, 75] on link "Notifications" at bounding box center [39, 70] width 70 height 14
click at [33, 88] on link "Events" at bounding box center [39, 84] width 70 height 14
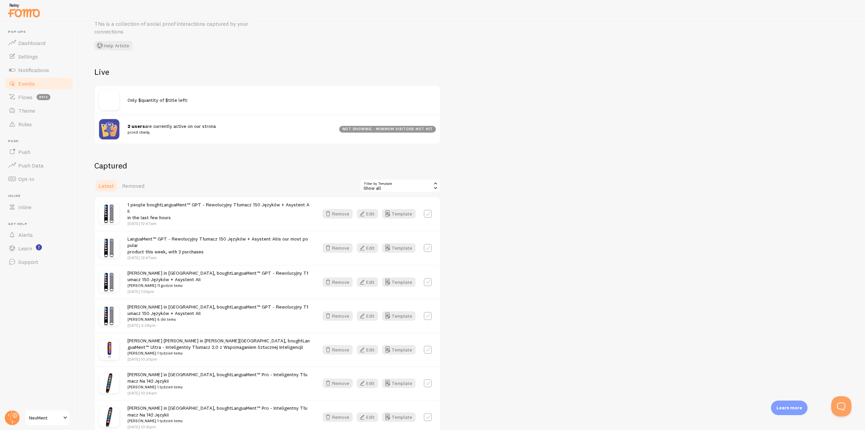
scroll to position [68, 0]
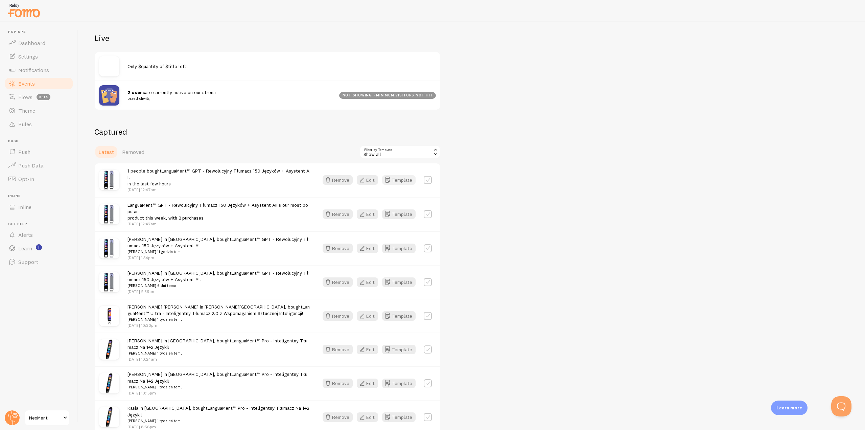
click at [392, 175] on button "Template" at bounding box center [398, 179] width 33 height 9
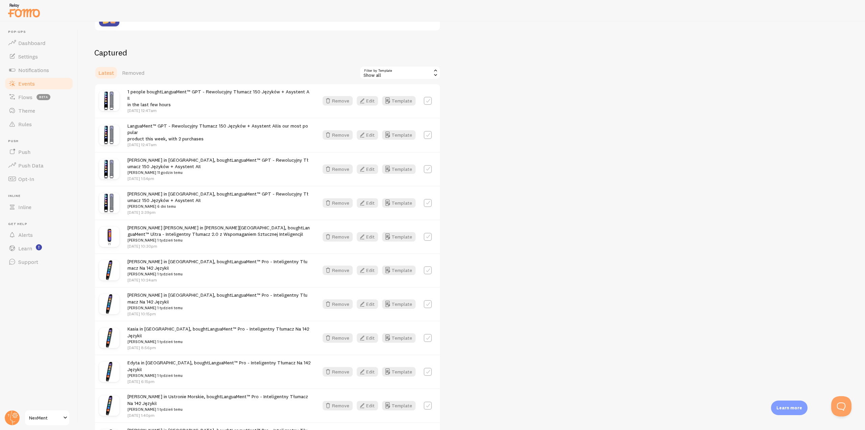
scroll to position [169, 0]
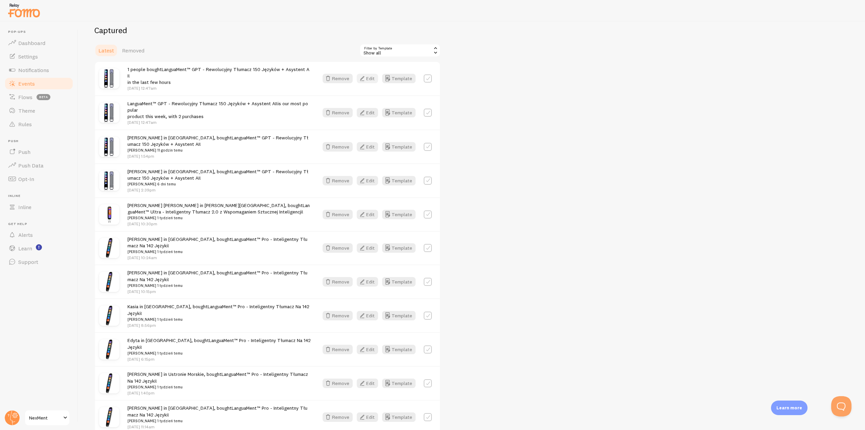
click at [366, 78] on icon "button" at bounding box center [362, 78] width 8 height 8
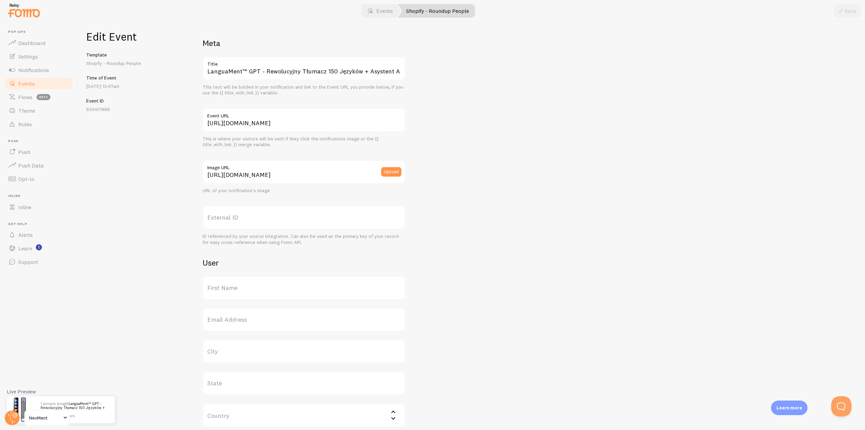
click at [147, 166] on div "Edit Event Template Shopify - Roundup People Time of Event Aug 18th @ 12:47am E…" at bounding box center [132, 226] width 108 height 408
click at [39, 86] on link "Events" at bounding box center [39, 84] width 70 height 14
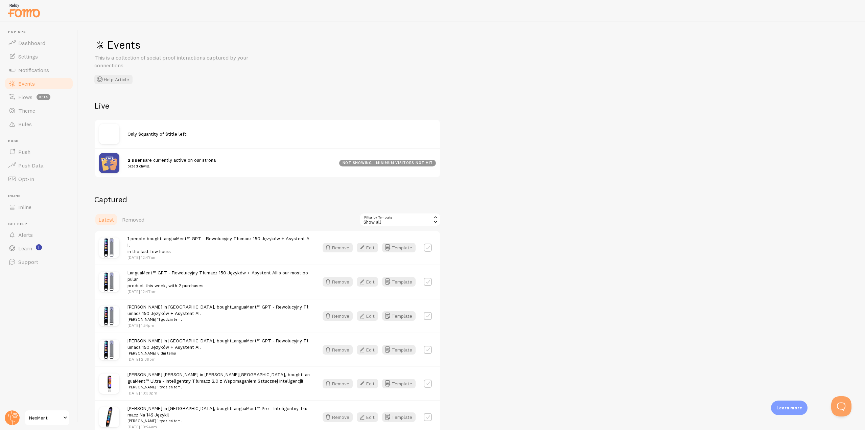
click at [386, 219] on div "Show all" at bounding box center [400, 220] width 81 height 14
click at [383, 217] on div "Show all" at bounding box center [400, 220] width 81 height 14
click at [369, 245] on button "Edit" at bounding box center [367, 247] width 21 height 9
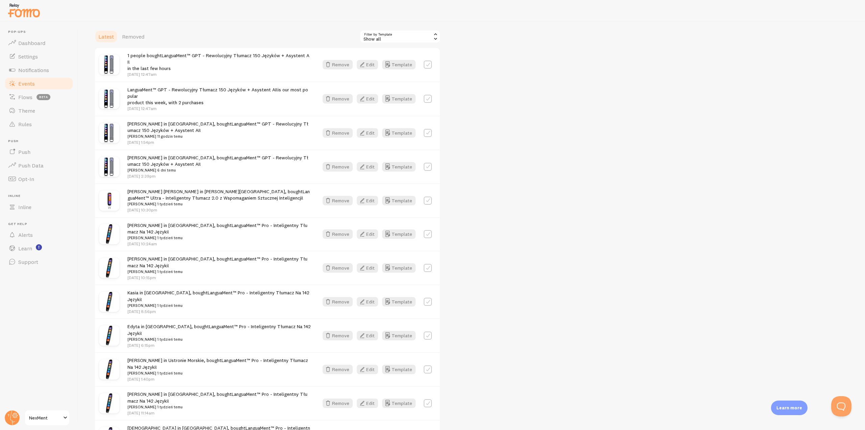
scroll to position [237, 0]
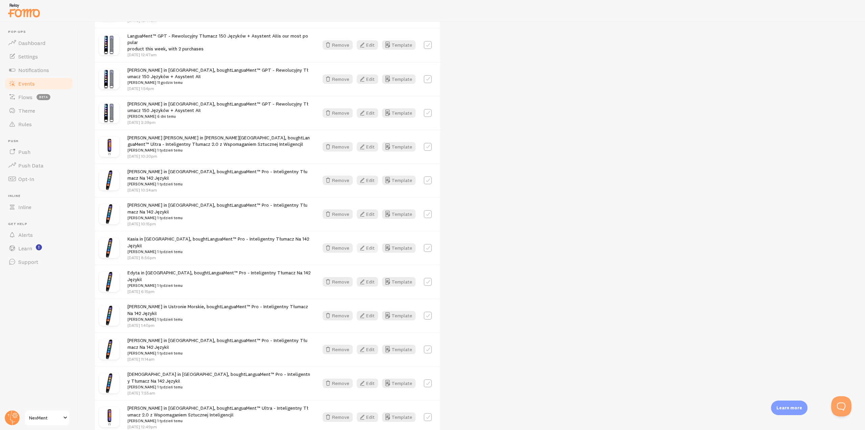
click at [366, 244] on icon "button" at bounding box center [362, 248] width 8 height 8
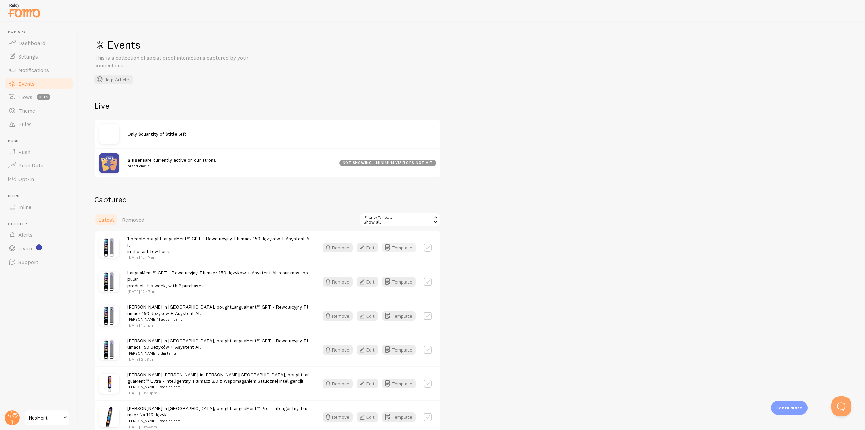
click at [396, 248] on button "Template" at bounding box center [398, 247] width 33 height 9
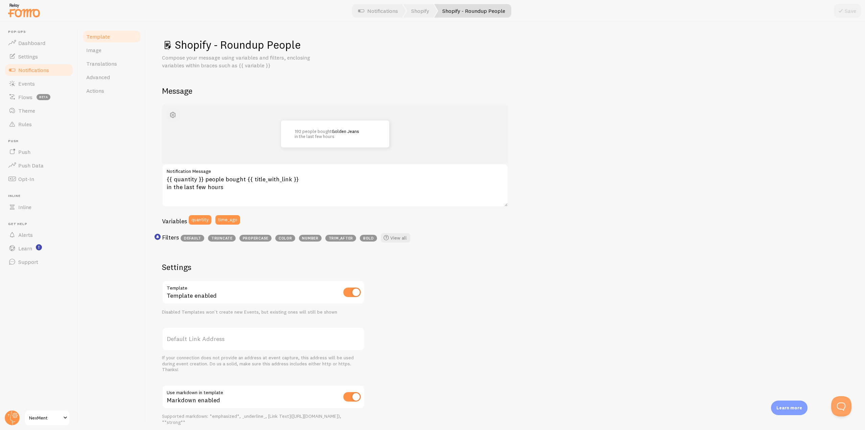
click at [174, 114] on span "button" at bounding box center [173, 115] width 8 height 8
click at [173, 115] on span "button" at bounding box center [173, 115] width 8 height 8
click at [322, 128] on div "192 people bought Golden Jeans in the last few hours" at bounding box center [335, 133] width 108 height 27
click at [105, 53] on link "Image" at bounding box center [111, 50] width 59 height 14
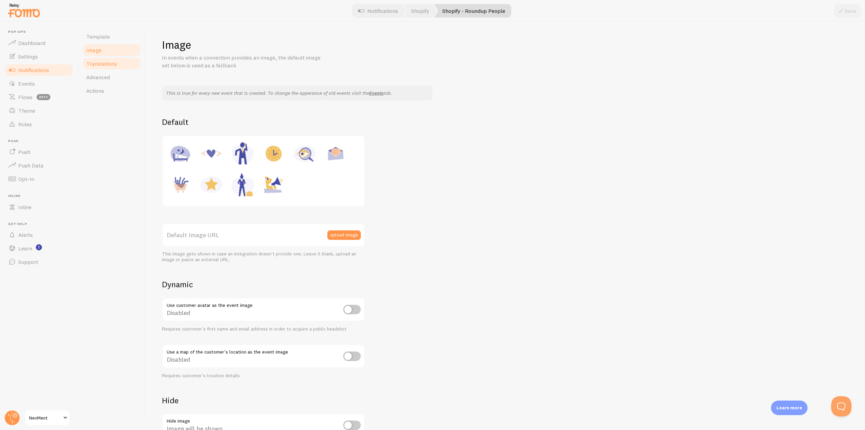
click at [107, 62] on span "Translations" at bounding box center [101, 63] width 31 height 7
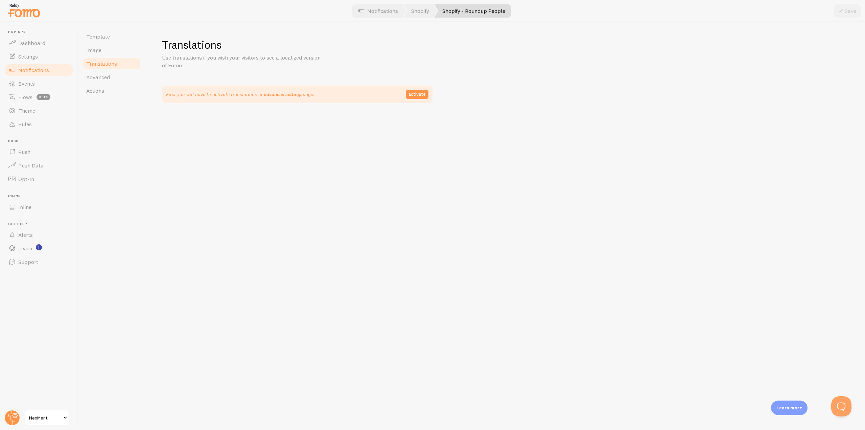
click at [277, 94] on link "advanced settings" at bounding box center [283, 94] width 39 height 6
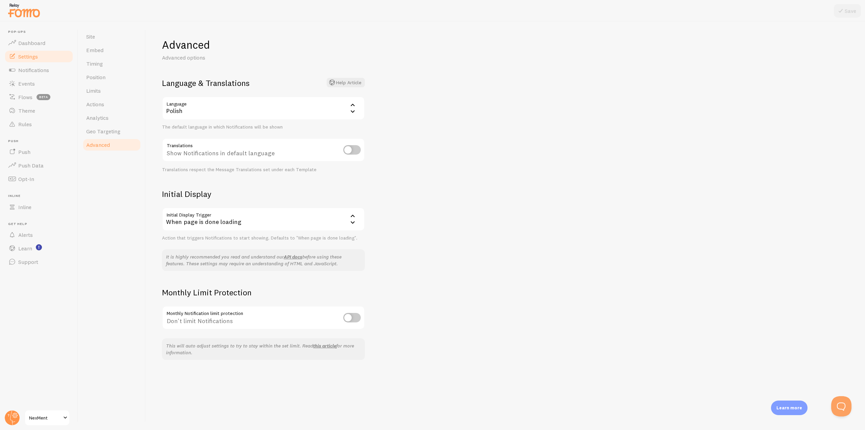
click at [221, 220] on div "When page is done loading" at bounding box center [263, 219] width 203 height 24
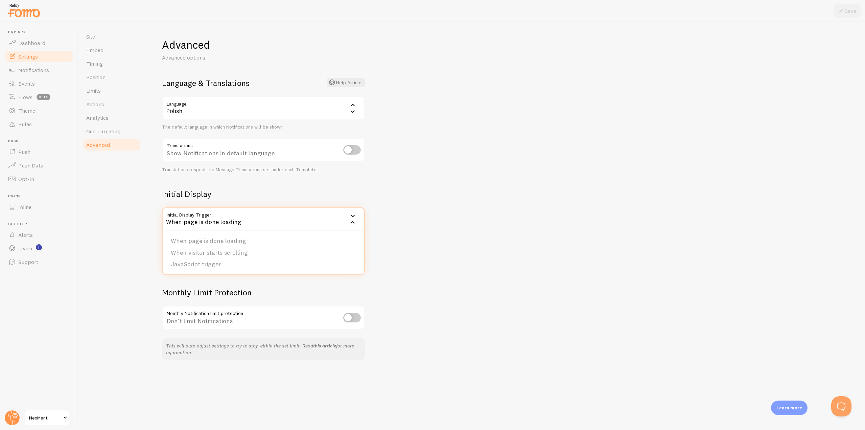
click at [215, 220] on div "When page is done loading" at bounding box center [263, 219] width 203 height 24
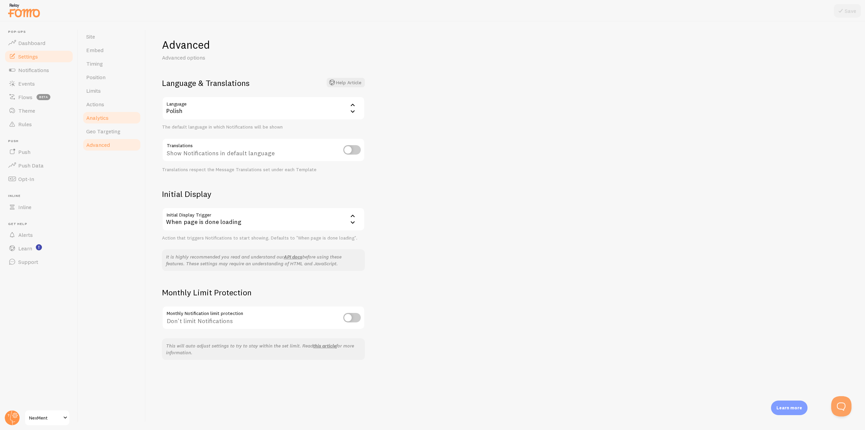
click at [101, 118] on span "Analytics" at bounding box center [97, 117] width 22 height 7
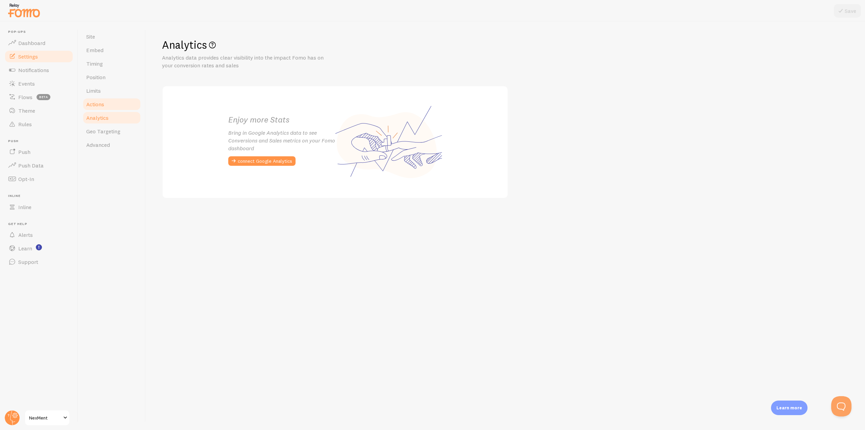
click at [99, 104] on span "Actions" at bounding box center [95, 104] width 18 height 7
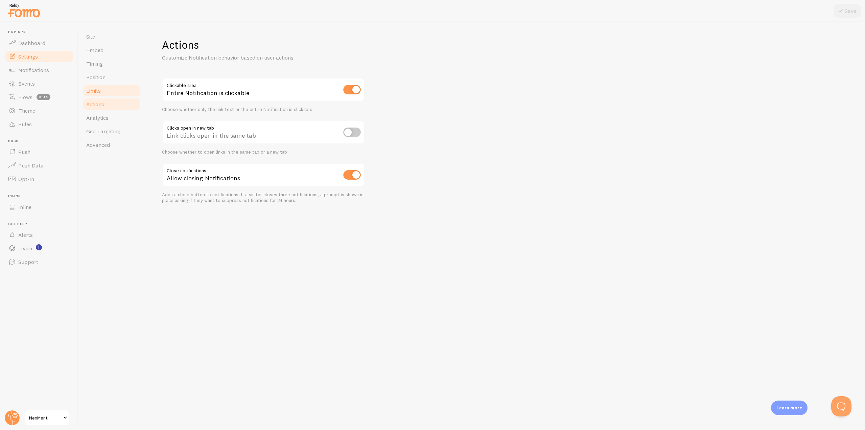
click at [106, 91] on link "Limits" at bounding box center [111, 91] width 59 height 14
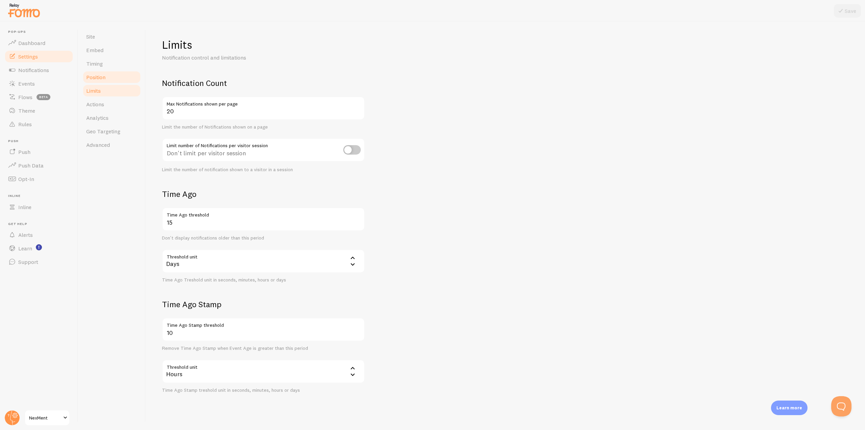
click at [96, 74] on span "Position" at bounding box center [95, 77] width 19 height 7
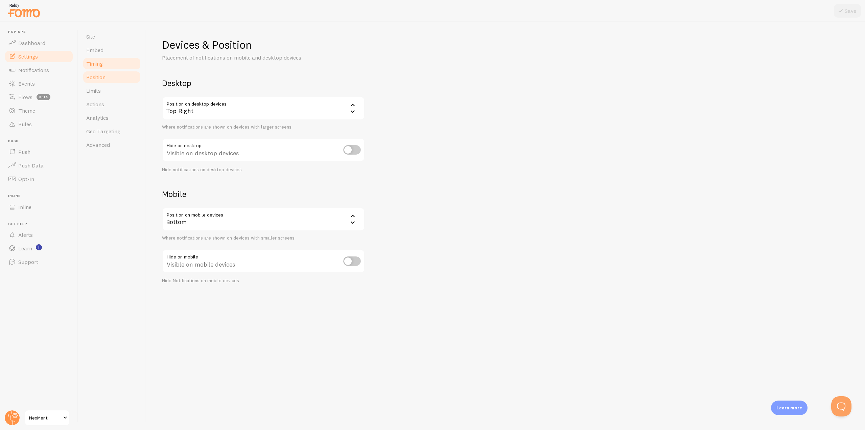
click at [106, 68] on link "Timing" at bounding box center [111, 64] width 59 height 14
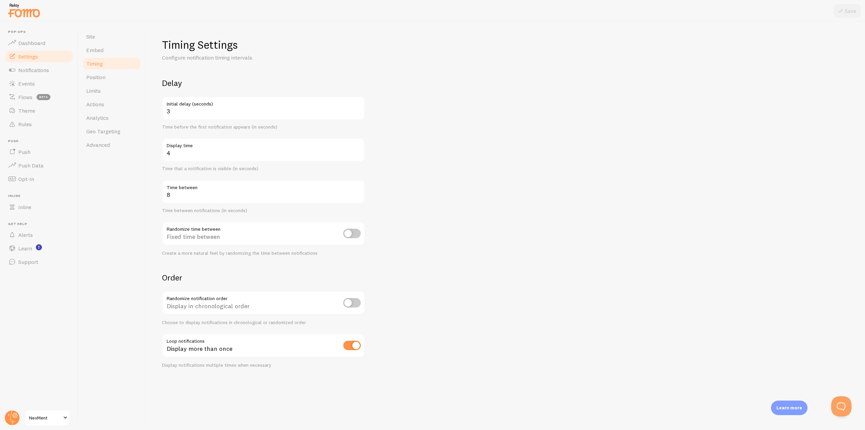
click at [40, 415] on span "NexMent" at bounding box center [45, 418] width 32 height 8
click at [34, 46] on link "Dashboard" at bounding box center [39, 43] width 70 height 14
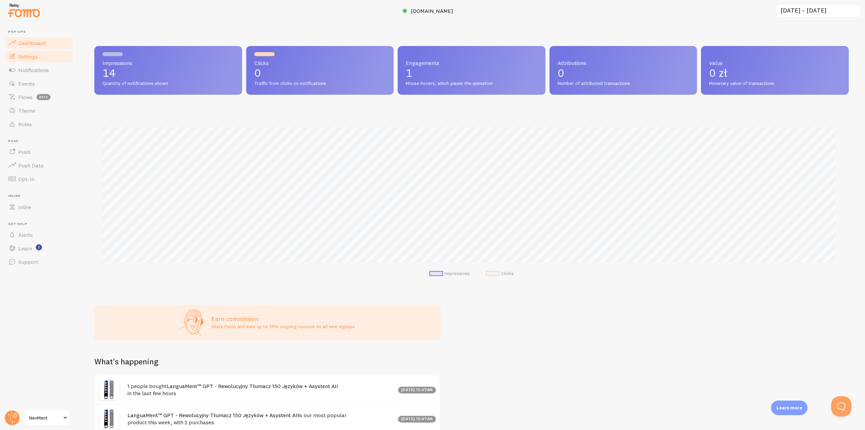
scroll to position [178, 749]
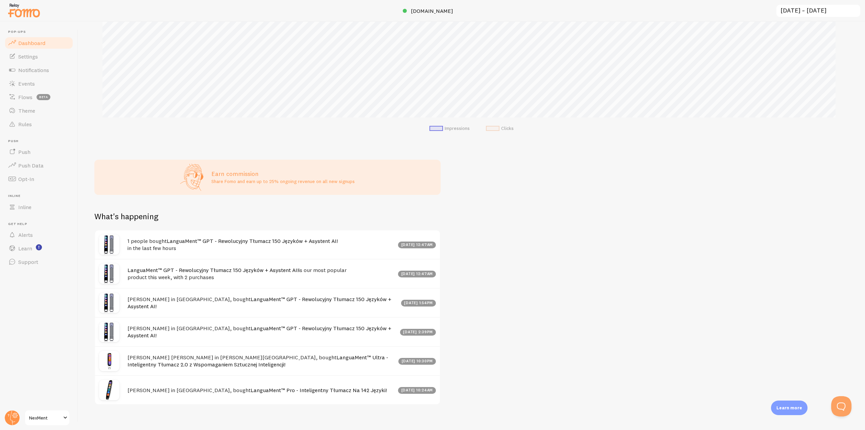
scroll to position [153, 0]
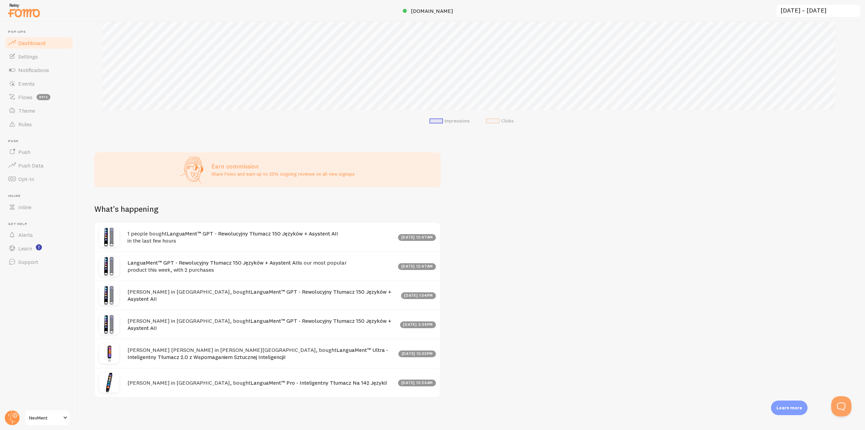
click at [104, 224] on div "1 people bought LanguaMent™ GPT - Rewolucyjny Tłumacz 150 Języków + Asystent AI…" at bounding box center [267, 237] width 345 height 28
click at [161, 236] on h4 "1 people bought LanguaMent™ GPT - Rewolucyjny Tłumacz 150 Języków + Asystent AI…" at bounding box center [261, 237] width 267 height 14
click at [183, 233] on link "LanguaMent™ GPT - Rewolucyjny Tłumacz 150 Języków + Asystent AI!" at bounding box center [252, 233] width 171 height 7
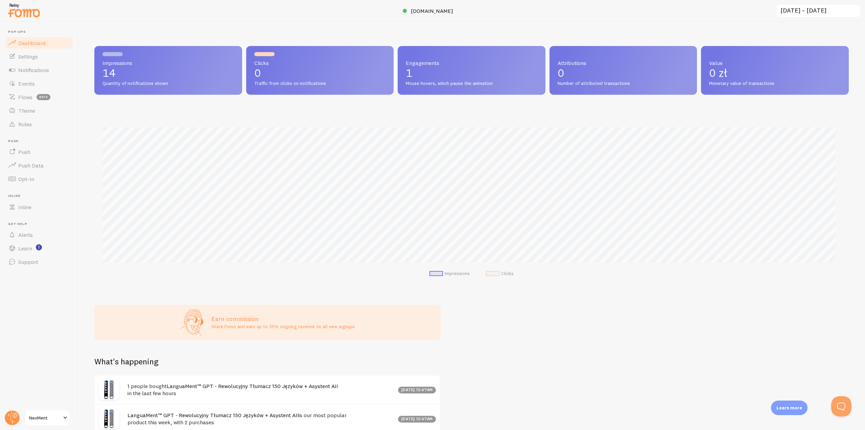
scroll to position [178, 749]
click at [30, 60] on link "Settings" at bounding box center [39, 57] width 70 height 14
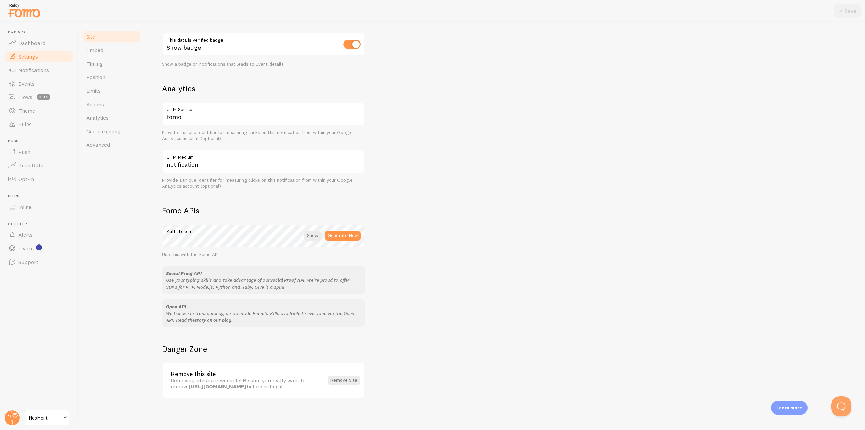
scroll to position [209, 0]
click at [106, 48] on link "Embed" at bounding box center [111, 50] width 59 height 14
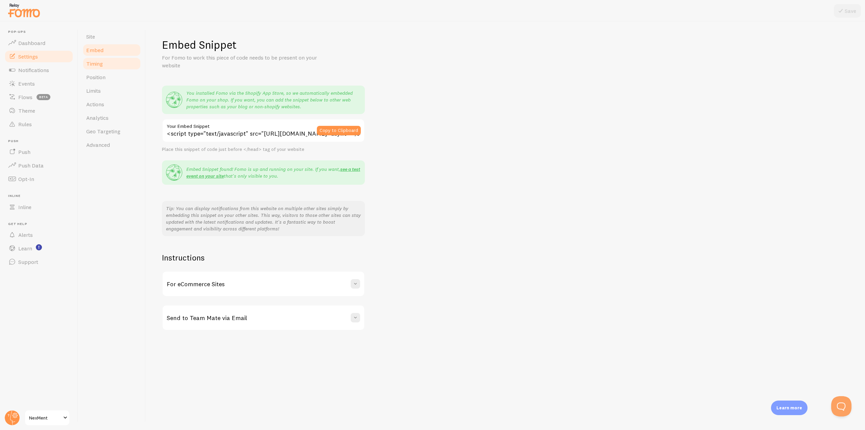
click at [105, 63] on link "Timing" at bounding box center [111, 64] width 59 height 14
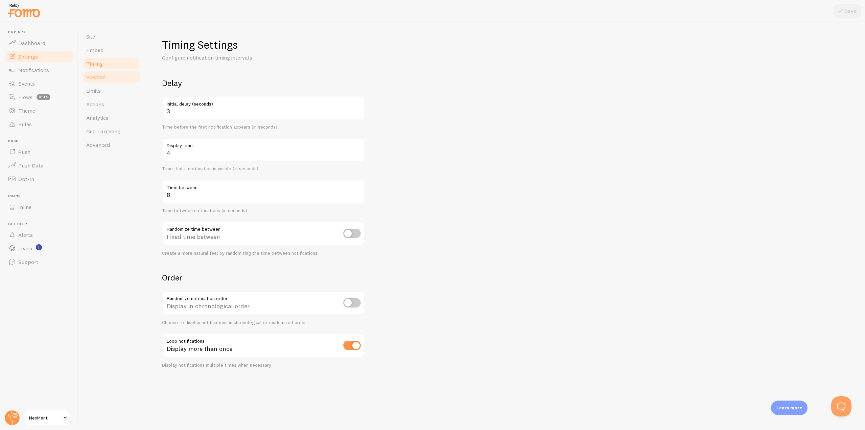
click at [106, 77] on link "Position" at bounding box center [111, 77] width 59 height 14
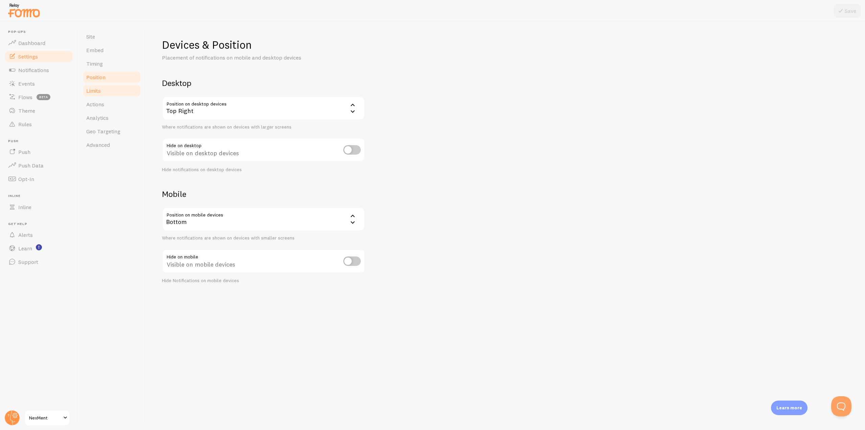
click at [105, 90] on link "Limits" at bounding box center [111, 91] width 59 height 14
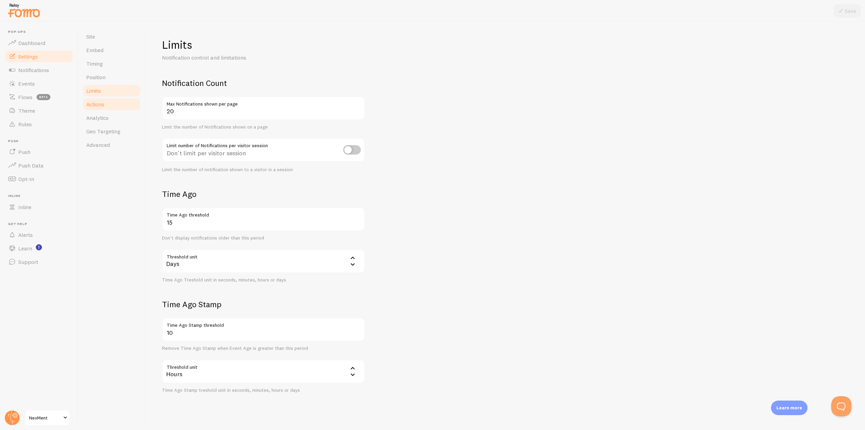
click at [103, 105] on span "Actions" at bounding box center [95, 104] width 18 height 7
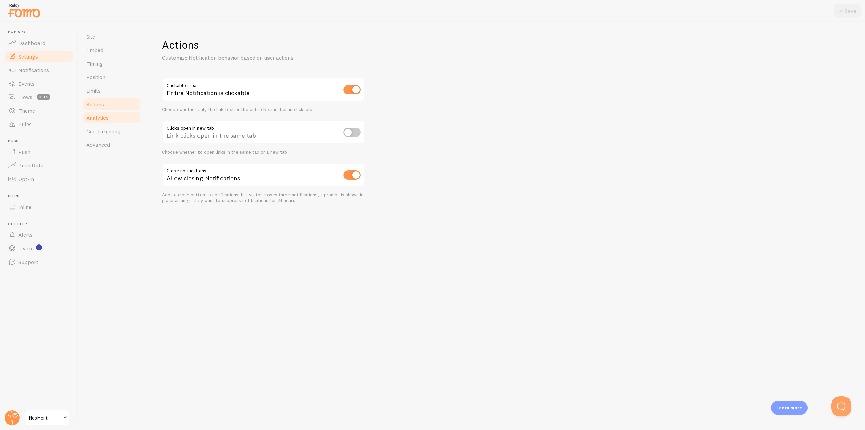
click at [107, 119] on span "Analytics" at bounding box center [97, 117] width 22 height 7
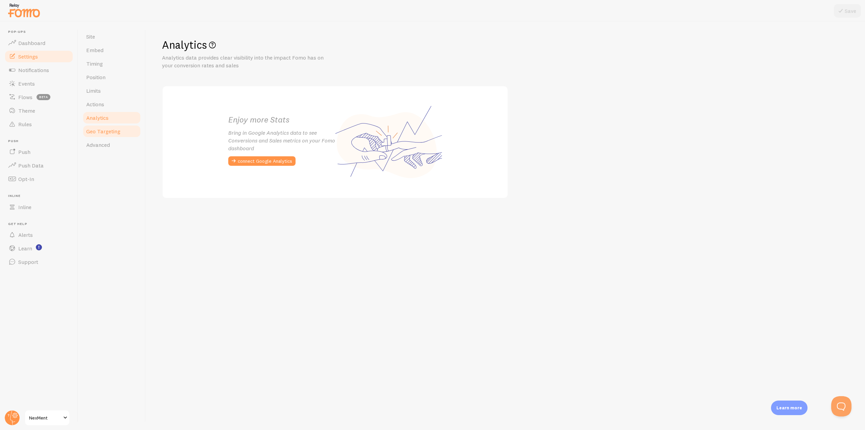
click at [111, 136] on link "Geo Targeting" at bounding box center [111, 131] width 59 height 14
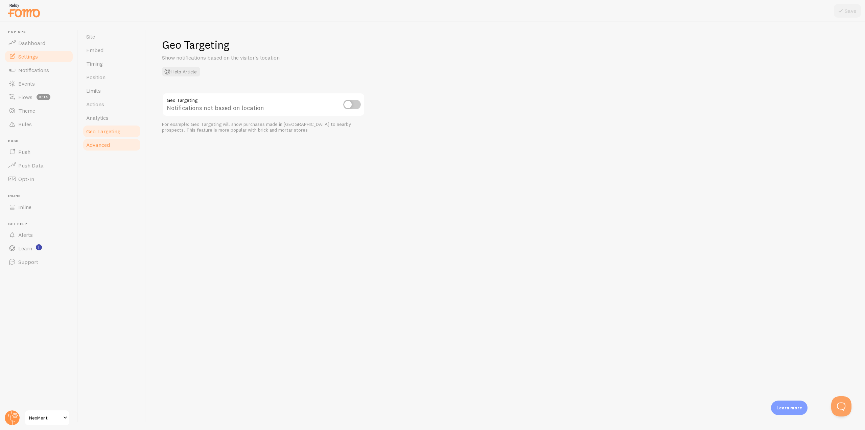
click at [110, 143] on span "Advanced" at bounding box center [98, 144] width 24 height 7
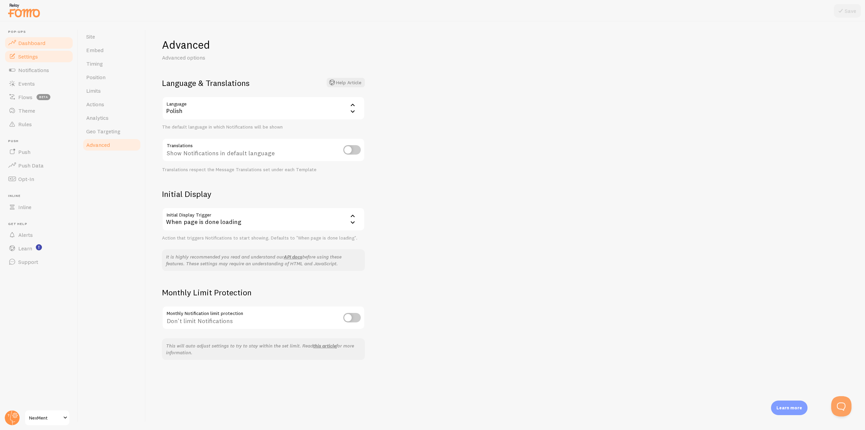
click at [44, 46] on span "Dashboard" at bounding box center [31, 43] width 27 height 7
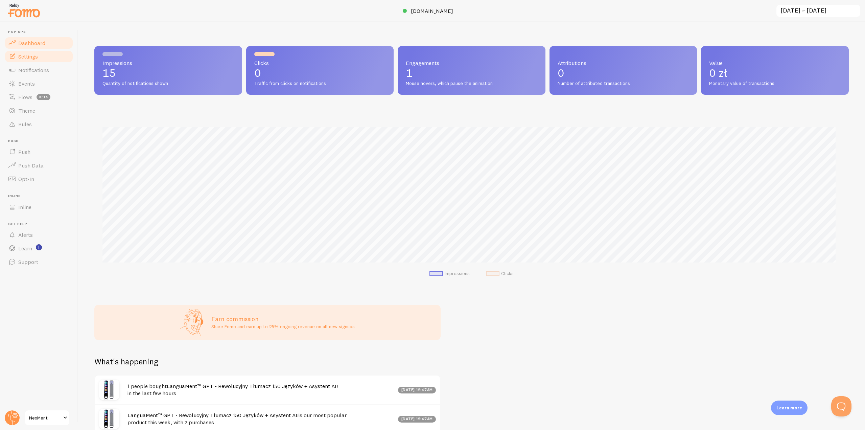
scroll to position [178, 749]
click at [39, 74] on link "Notifications" at bounding box center [39, 70] width 70 height 14
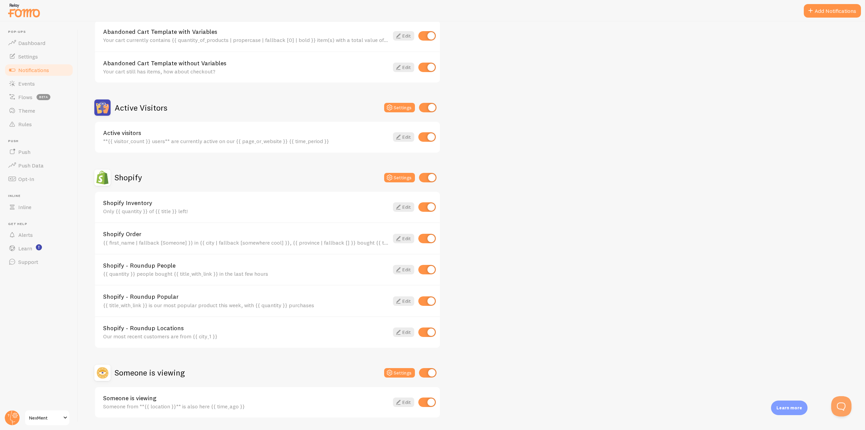
scroll to position [101, 0]
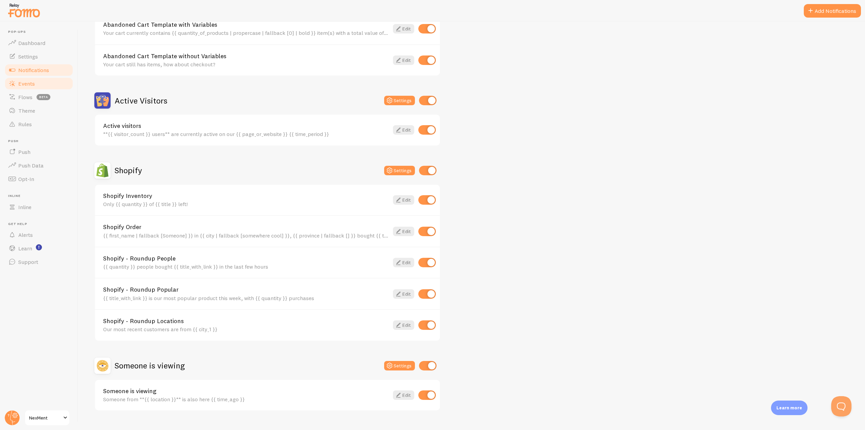
click at [37, 80] on link "Events" at bounding box center [39, 84] width 70 height 14
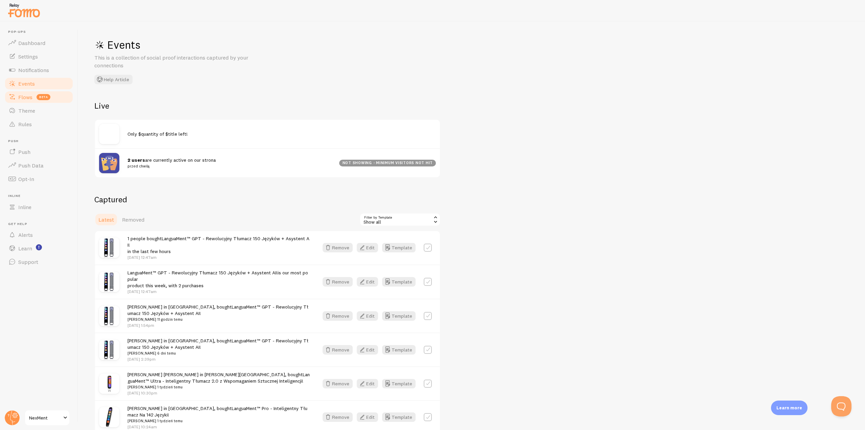
click at [26, 101] on link "Flows beta" at bounding box center [39, 97] width 70 height 14
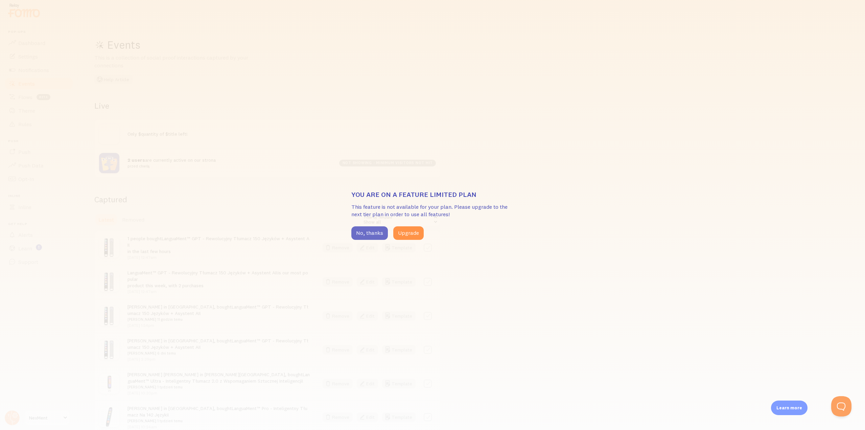
click at [373, 236] on button "No, thanks" at bounding box center [369, 233] width 37 height 14
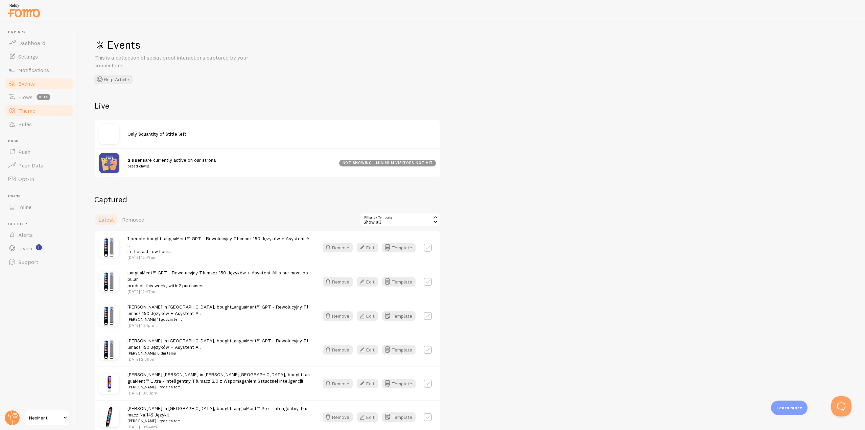
click at [35, 114] on link "Theme" at bounding box center [39, 111] width 70 height 14
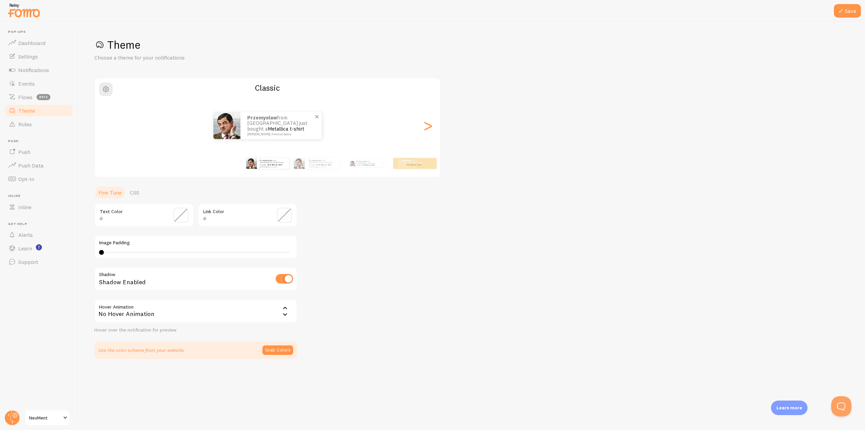
click at [272, 137] on div "Przemysław from Poland just bought a Metallica t-shirt około 4 minut temu" at bounding box center [280, 125] width 81 height 27
click at [429, 129] on div ">" at bounding box center [428, 125] width 8 height 49
click at [280, 133] on div "Przemysław from Poland just bought a Metallica t-shirt około 4 minut temu" at bounding box center [282, 125] width 85 height 27
click at [102, 86] on span "button" at bounding box center [106, 89] width 8 height 8
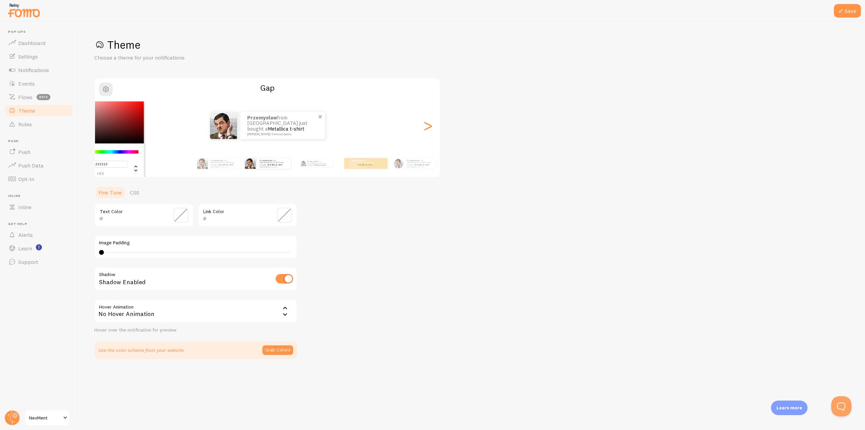
click at [234, 121] on img at bounding box center [223, 125] width 27 height 27
click at [111, 127] on div "<" at bounding box center [107, 125] width 8 height 49
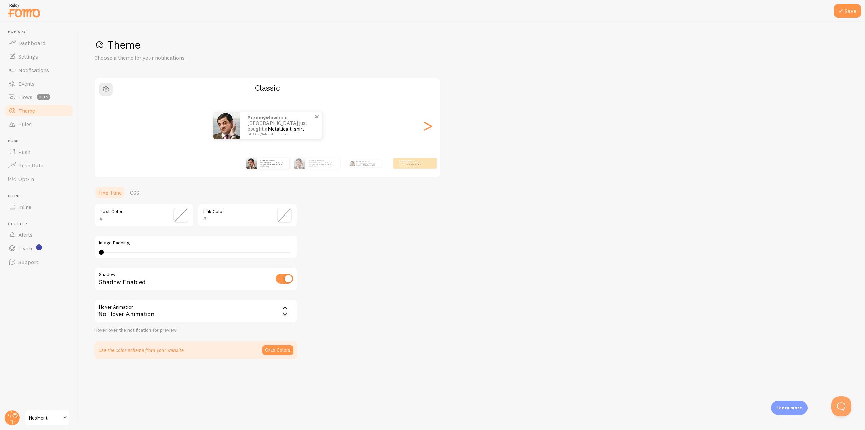
click at [238, 133] on img at bounding box center [226, 125] width 27 height 27
click at [153, 315] on div "No Hover Animation" at bounding box center [195, 311] width 203 height 24
click at [131, 194] on link "CSS" at bounding box center [135, 193] width 18 height 14
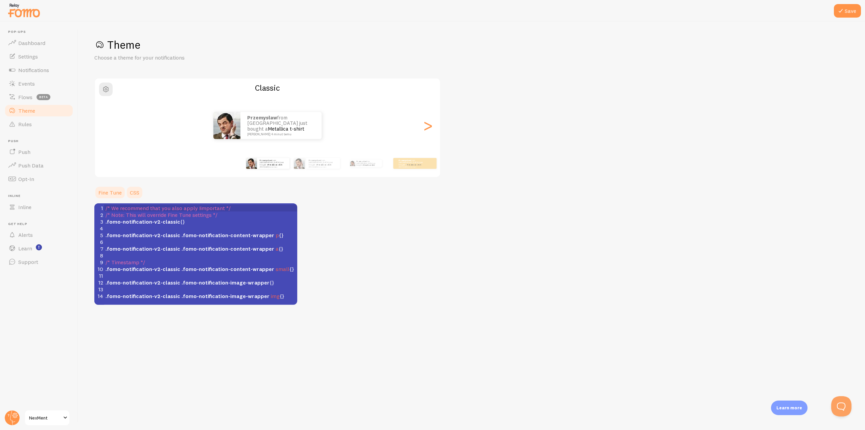
click at [114, 196] on link "Fine Tune" at bounding box center [109, 193] width 31 height 14
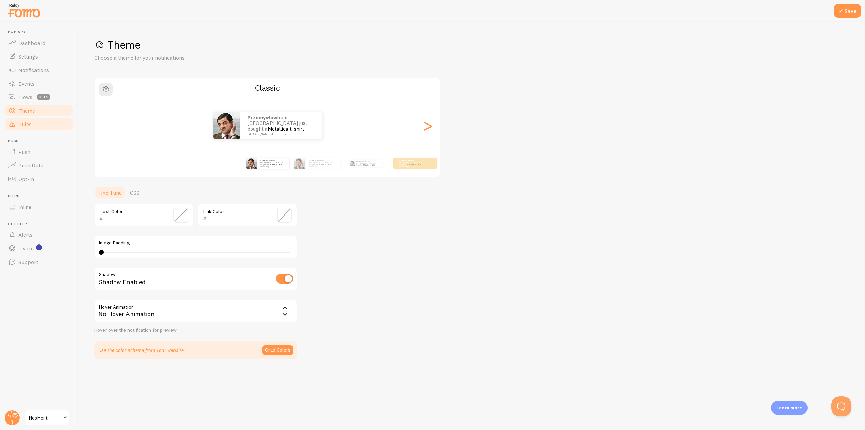
click at [35, 126] on link "Rules" at bounding box center [39, 124] width 70 height 14
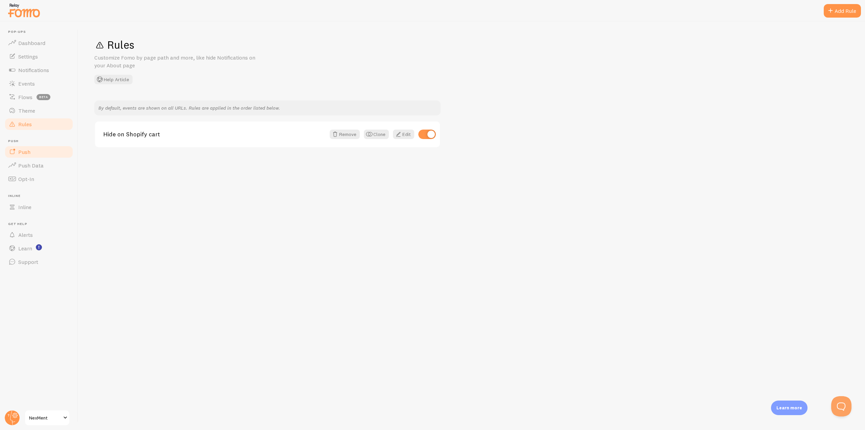
click at [39, 152] on link "Push" at bounding box center [39, 152] width 70 height 14
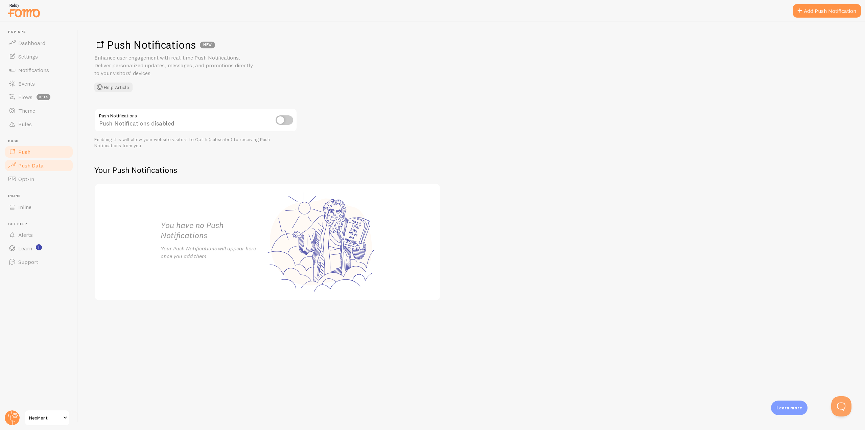
click at [38, 164] on span "Push Data" at bounding box center [30, 165] width 25 height 7
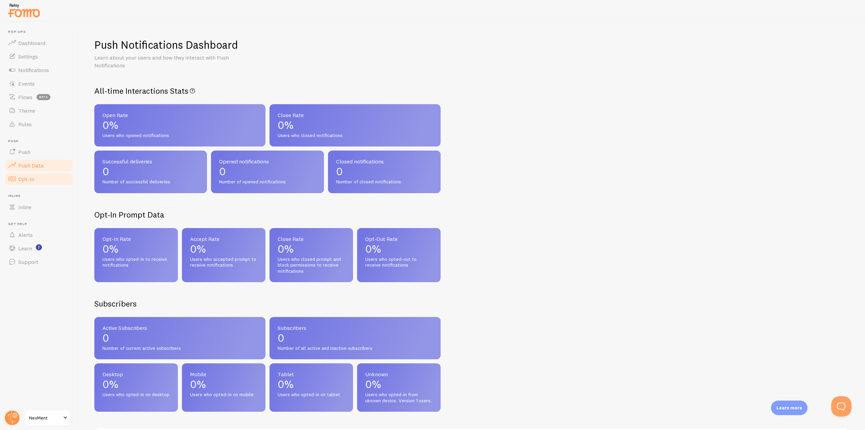
click at [38, 172] on link "Opt-In" at bounding box center [39, 179] width 70 height 14
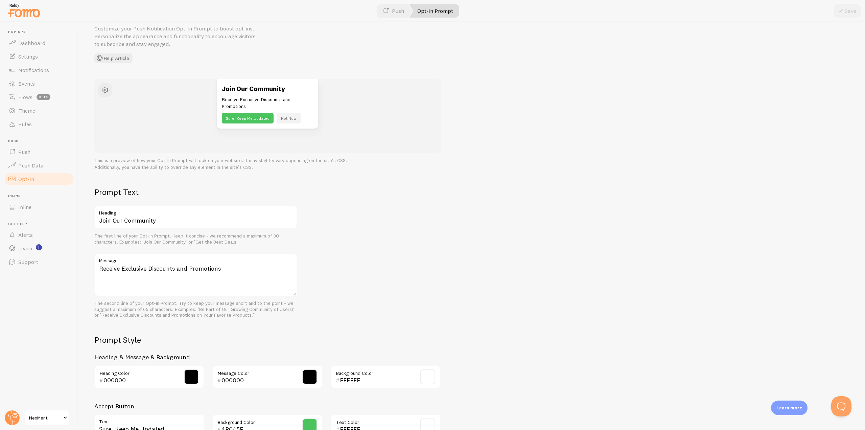
scroll to position [124, 0]
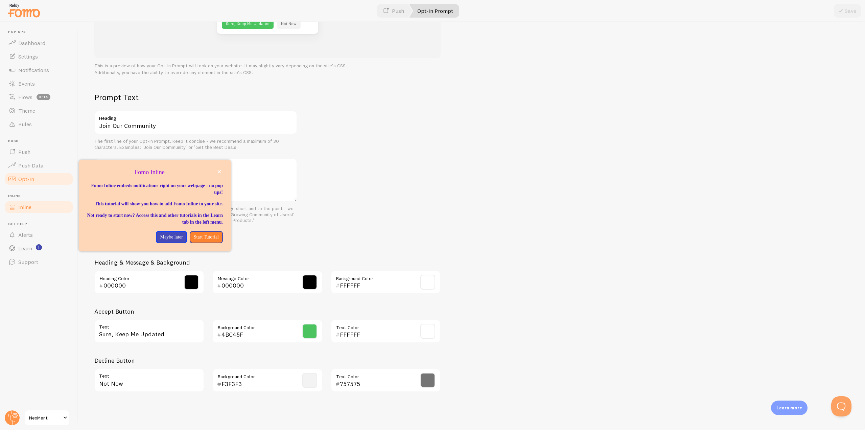
click at [20, 206] on span "Inline" at bounding box center [24, 207] width 13 height 7
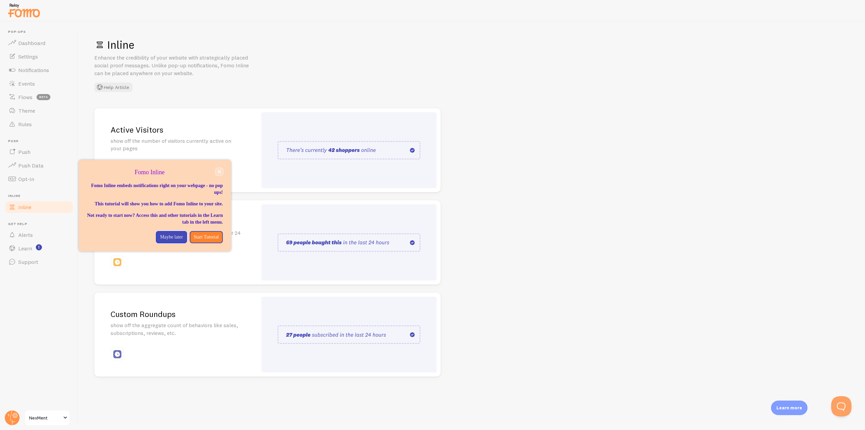
click at [221, 172] on button "close," at bounding box center [219, 171] width 7 height 7
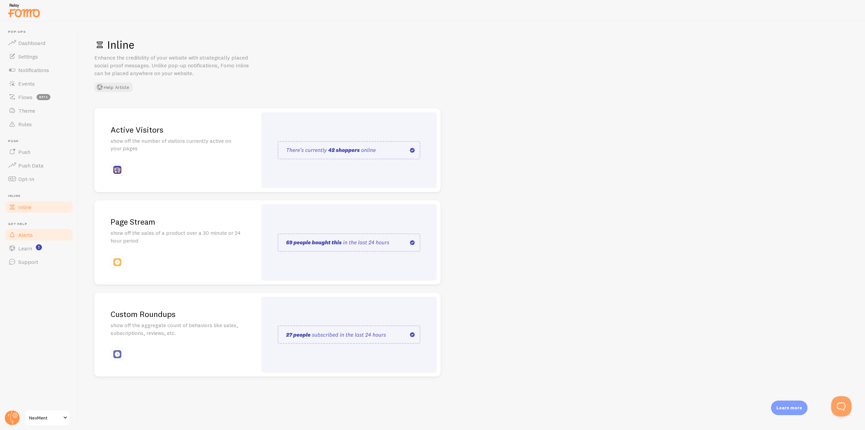
click at [34, 235] on link "Alerts" at bounding box center [39, 235] width 70 height 14
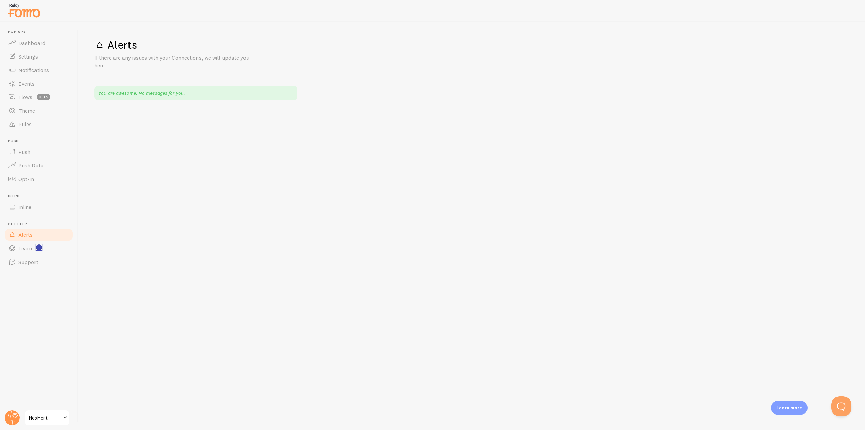
click at [37, 247] on rect "<p>Watch New Feature Tutorials!</p>" at bounding box center [39, 248] width 6 height 6
click at [26, 251] on span "Learn" at bounding box center [25, 248] width 14 height 7
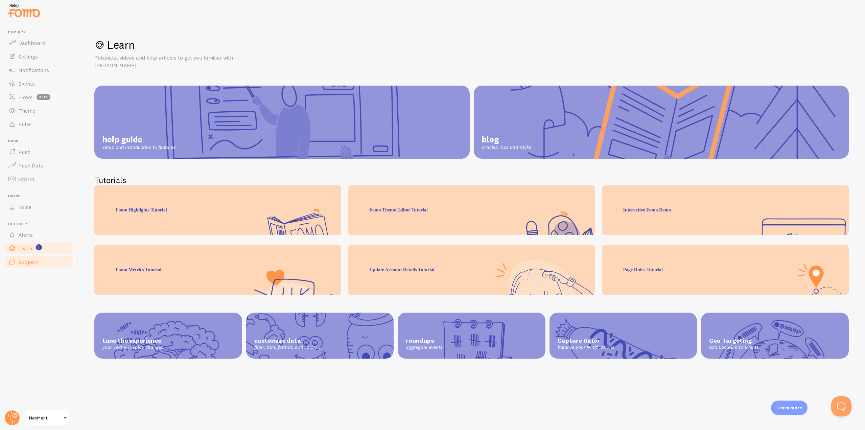
click at [27, 263] on span "Support" at bounding box center [28, 261] width 20 height 7
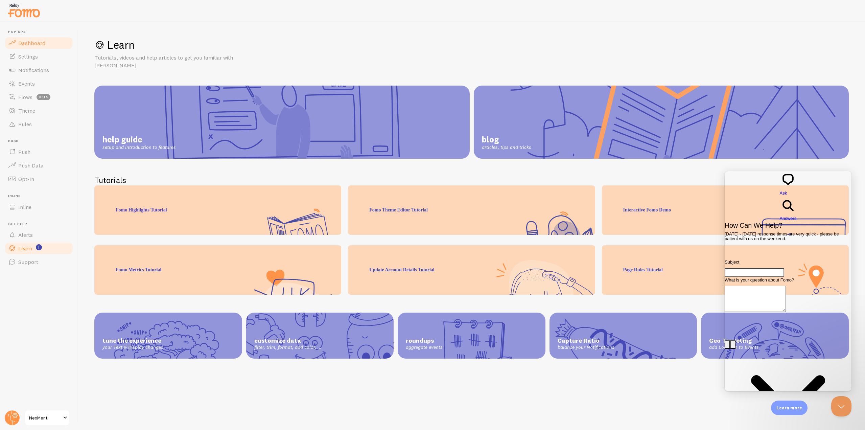
click at [33, 41] on span "Dashboard" at bounding box center [31, 43] width 27 height 7
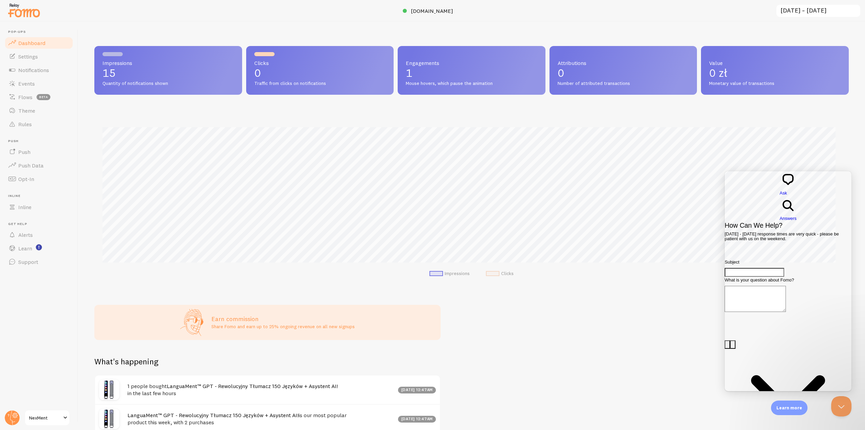
scroll to position [178, 749]
click at [26, 56] on span "Settings" at bounding box center [28, 56] width 20 height 7
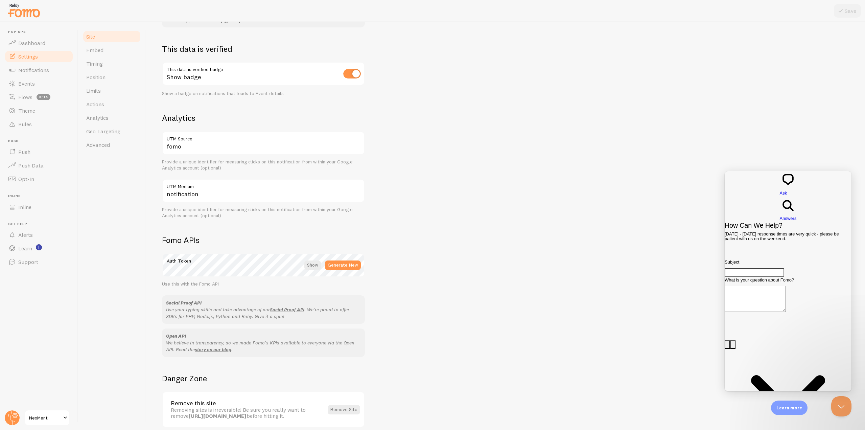
scroll to position [209, 0]
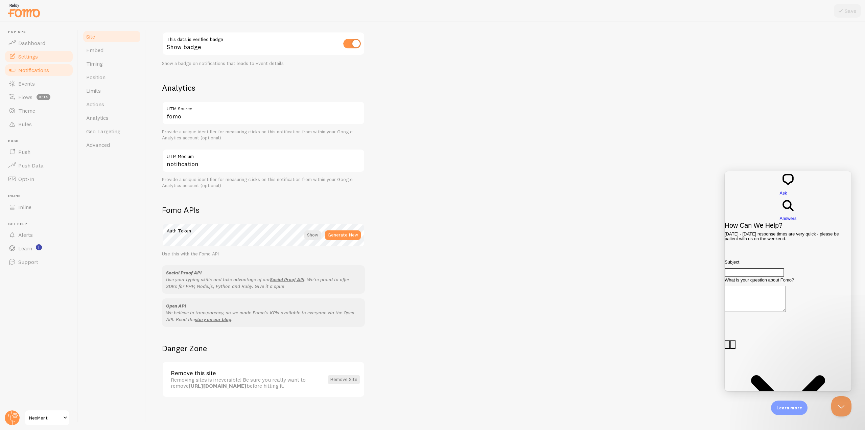
click at [22, 66] on link "Notifications" at bounding box center [39, 70] width 70 height 14
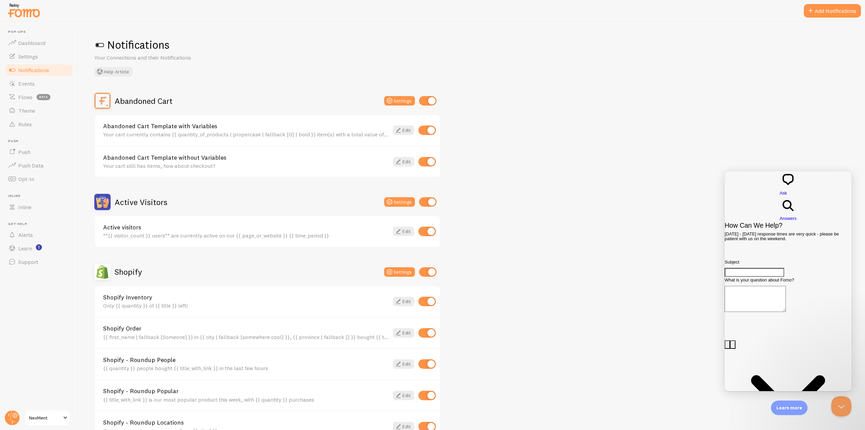
click at [101, 45] on span at bounding box center [99, 45] width 11 height 11
click at [399, 102] on button "Settings" at bounding box center [399, 100] width 31 height 9
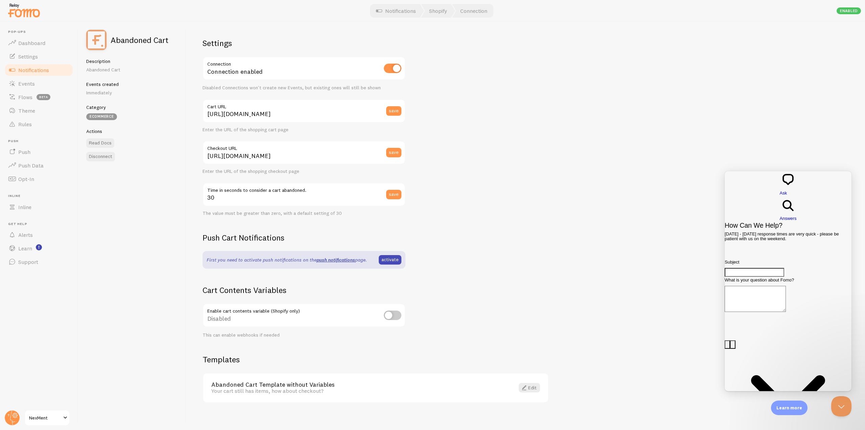
scroll to position [5, 0]
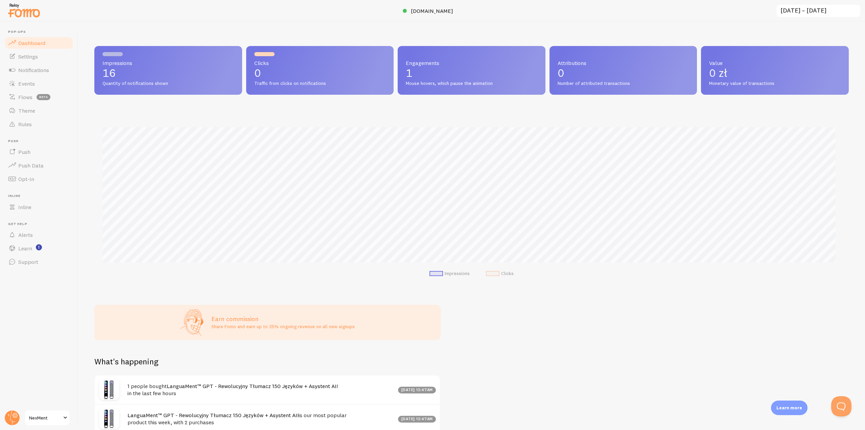
scroll to position [178, 749]
